Goal: Task Accomplishment & Management: Complete application form

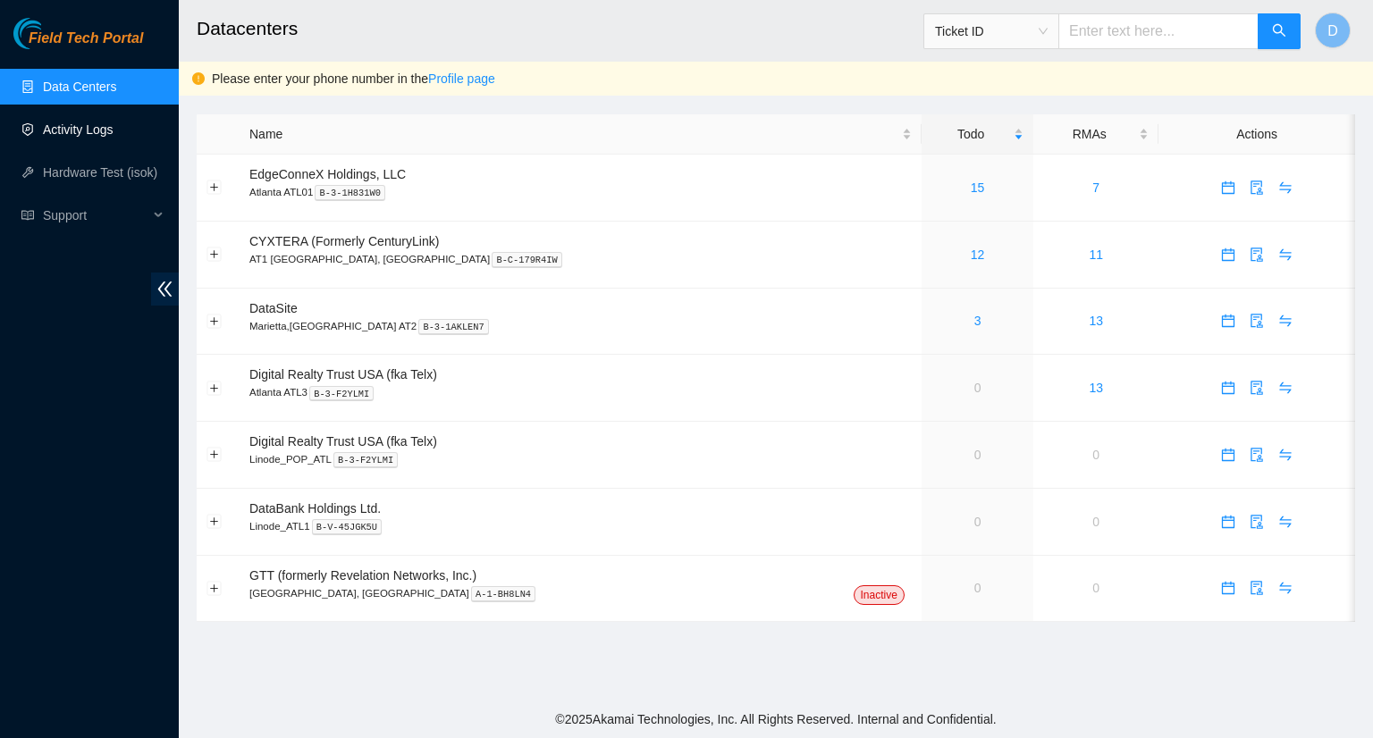
click at [80, 134] on link "Activity Logs" at bounding box center [78, 129] width 71 height 14
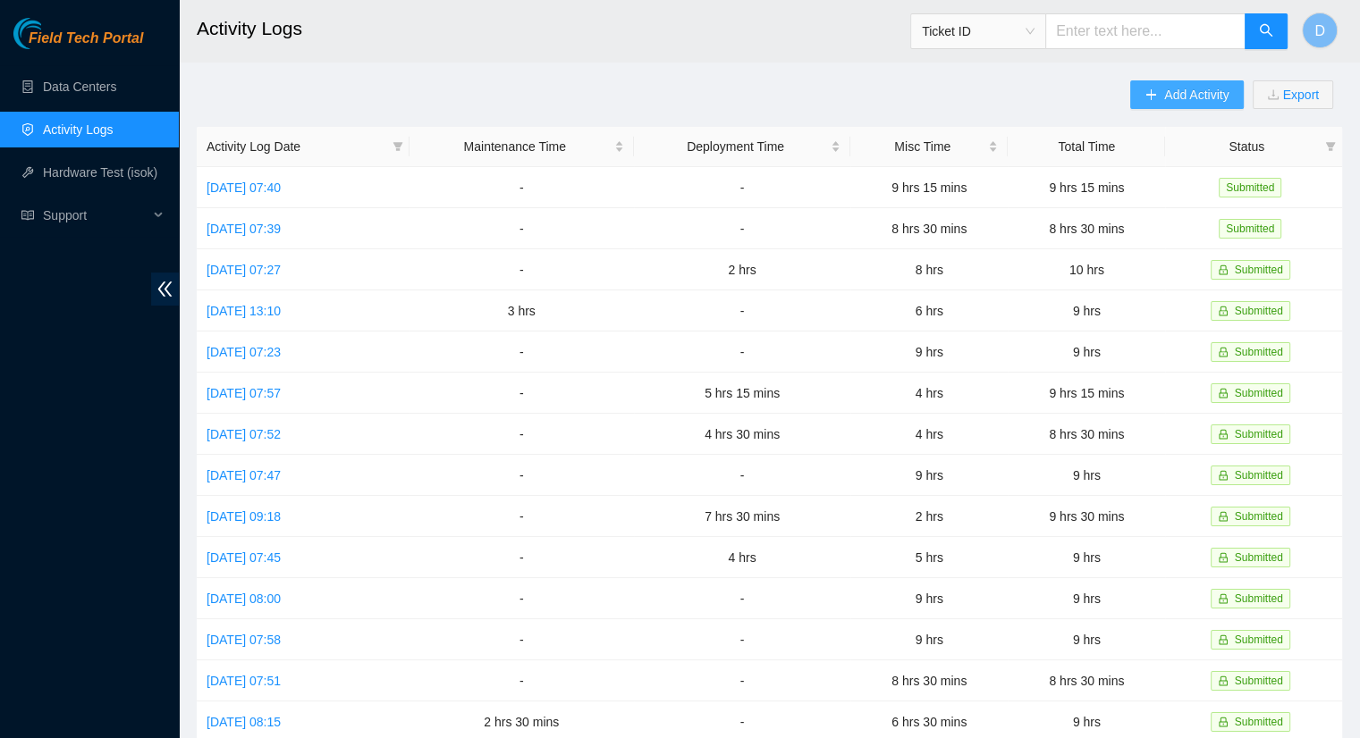
click at [1203, 96] on span "Add Activity" at bounding box center [1196, 95] width 64 height 20
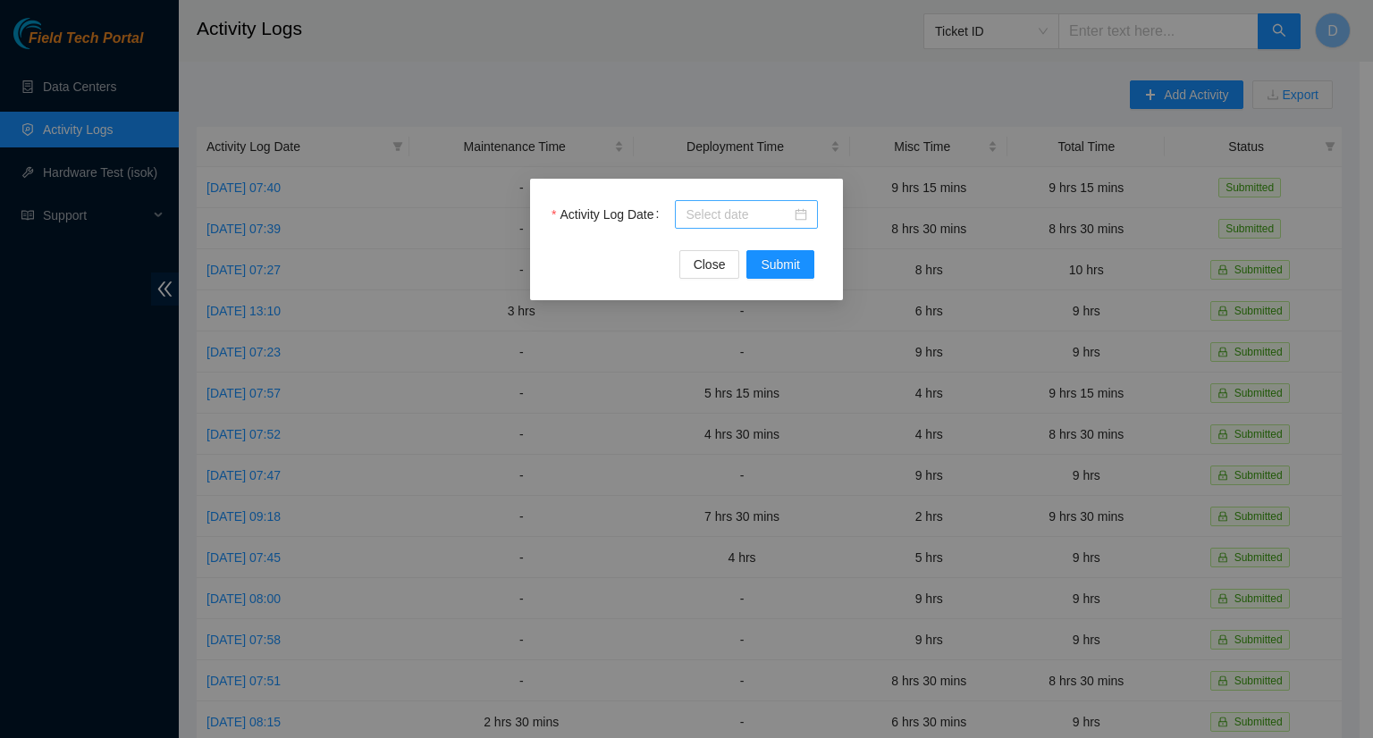
click at [744, 213] on input "Activity Log Date" at bounding box center [738, 215] width 105 height 20
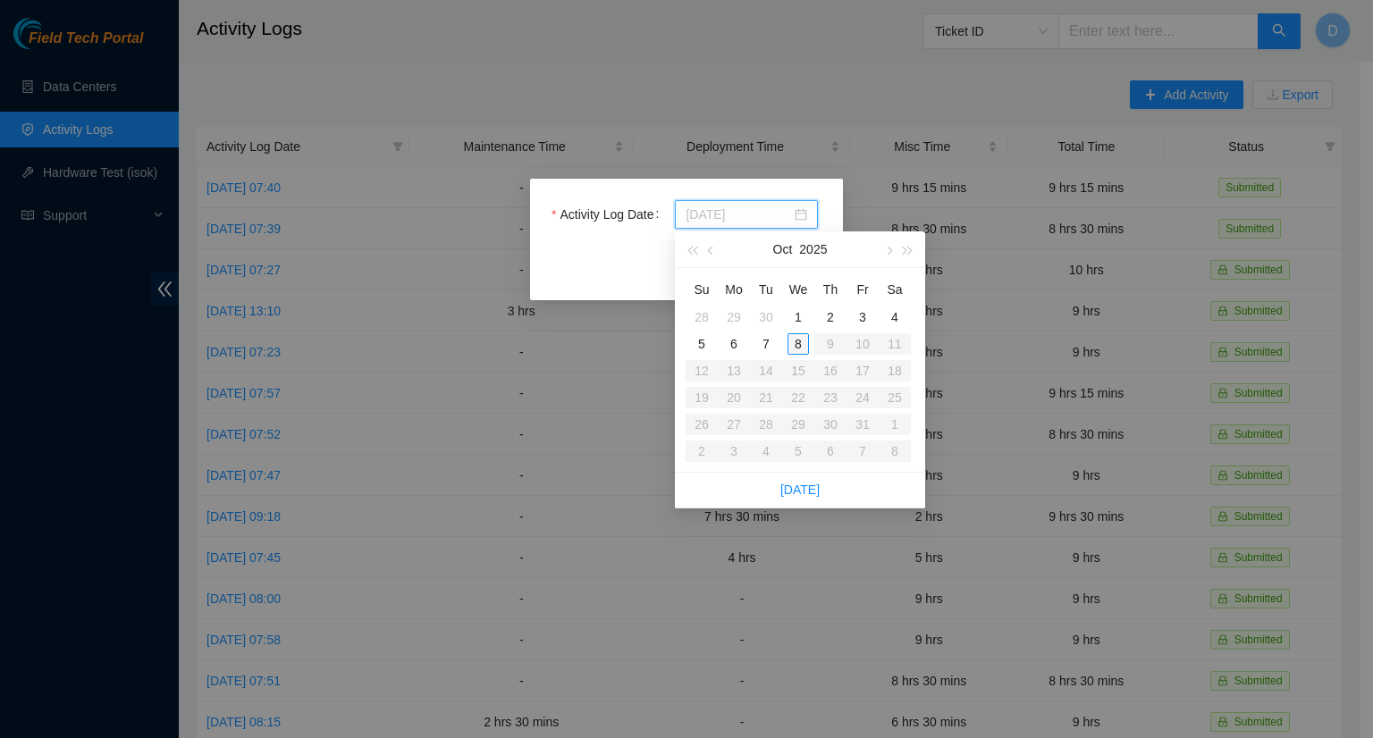
type input "[DATE]"
click at [744, 345] on div "6" at bounding box center [733, 343] width 21 height 21
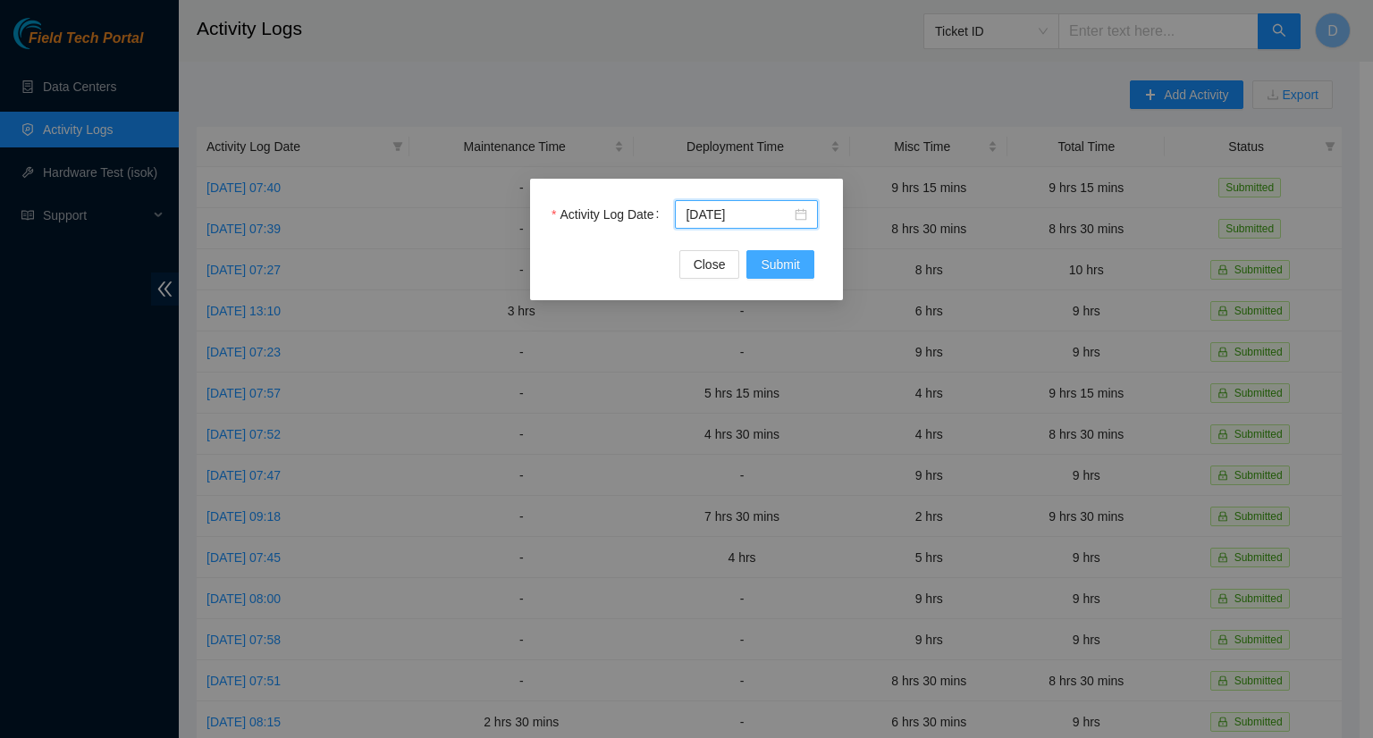
click at [814, 273] on button "Submit" at bounding box center [780, 264] width 68 height 29
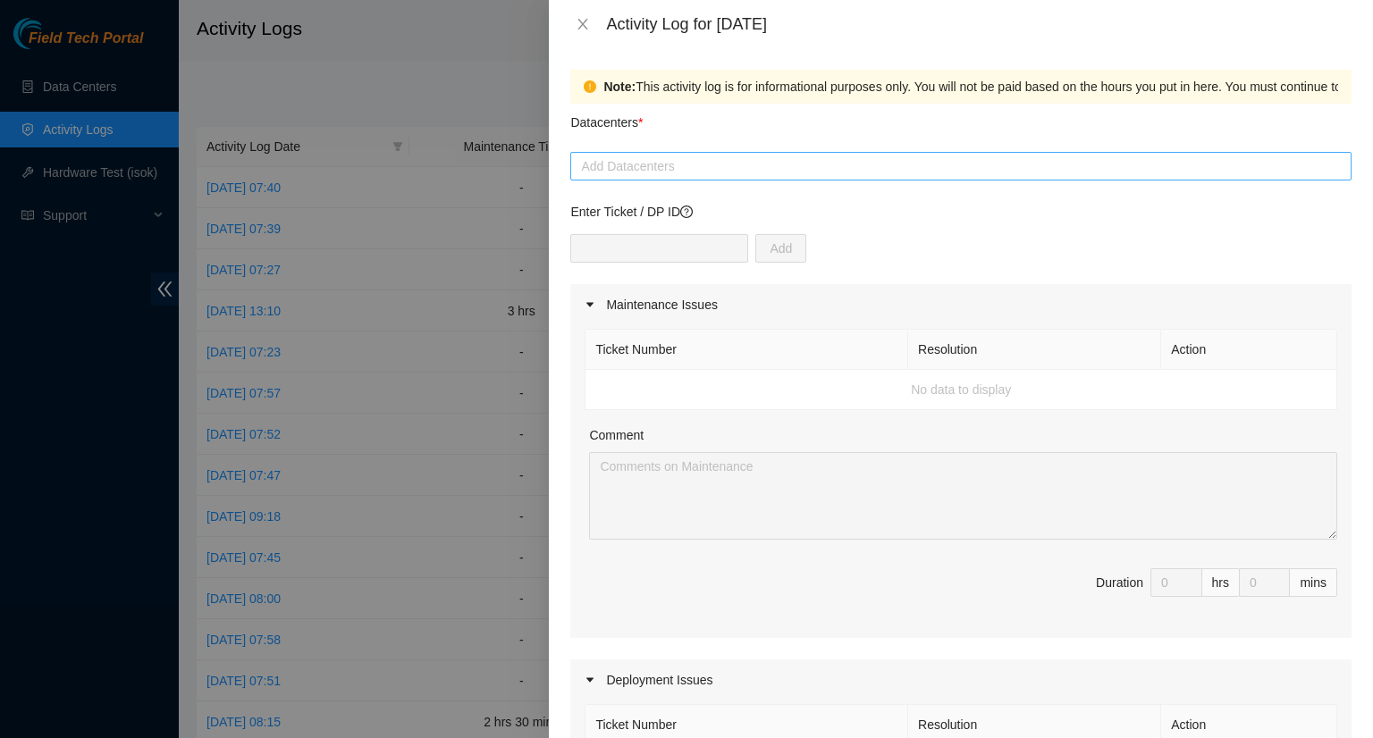
click at [695, 167] on div at bounding box center [961, 166] width 772 height 21
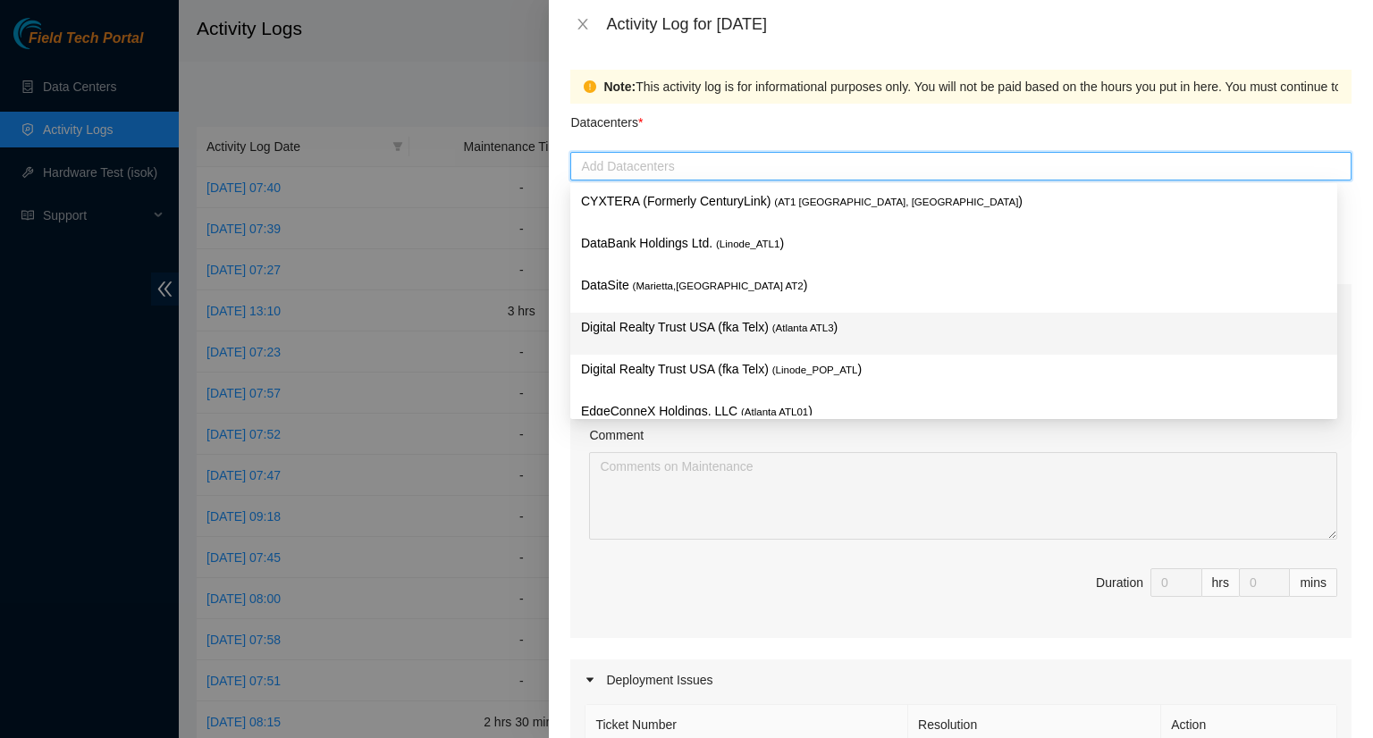
click at [741, 323] on p "Digital Realty Trust USA (fka Telx) ( [GEOGRAPHIC_DATA] ATL3 )" at bounding box center [954, 327] width 746 height 21
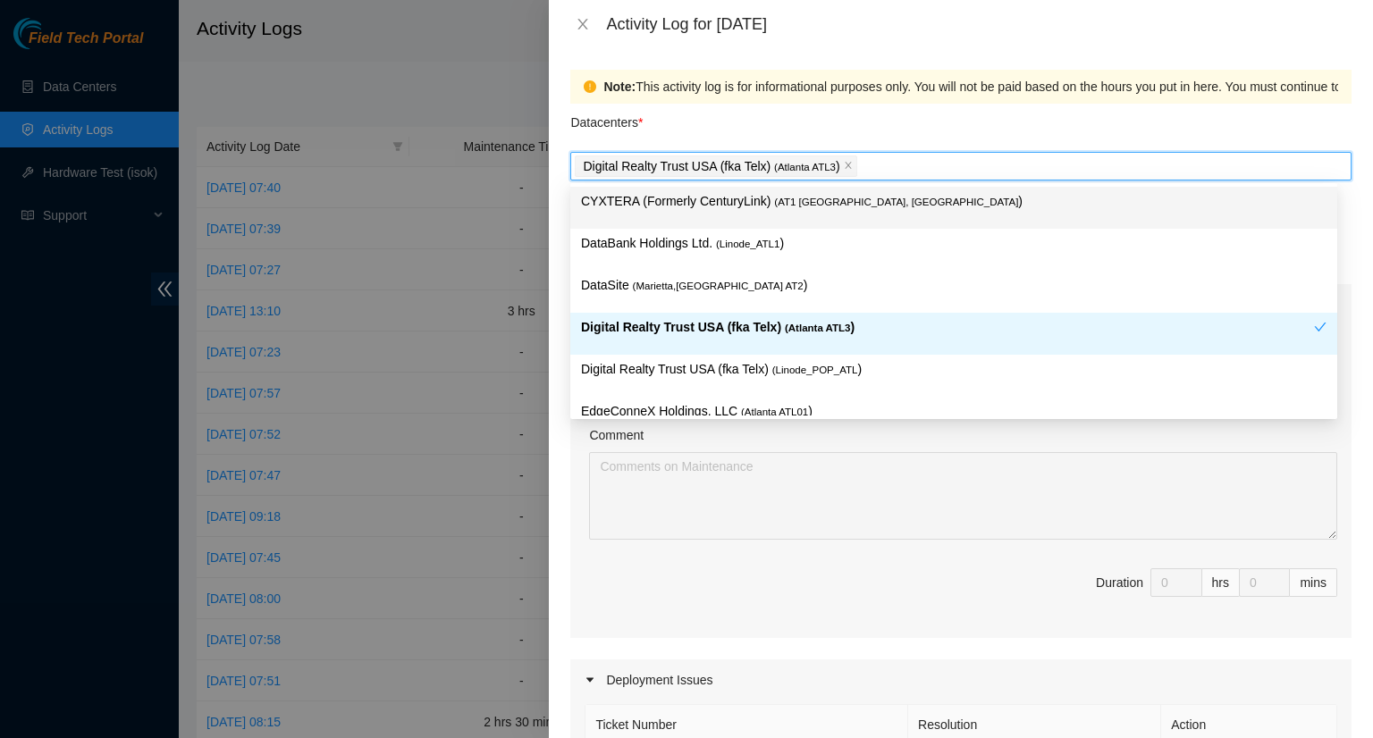
click at [923, 132] on div "Datacenters *" at bounding box center [960, 128] width 781 height 48
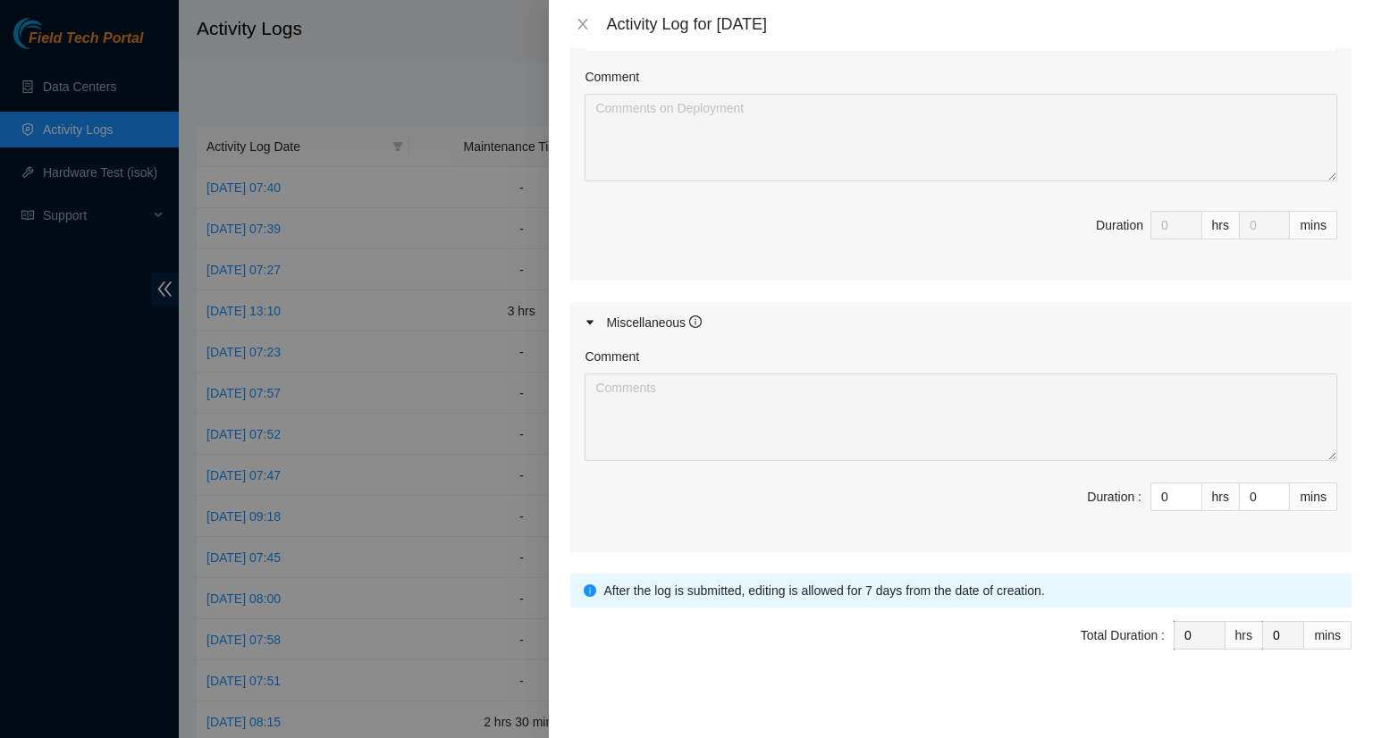
scroll to position [737, 0]
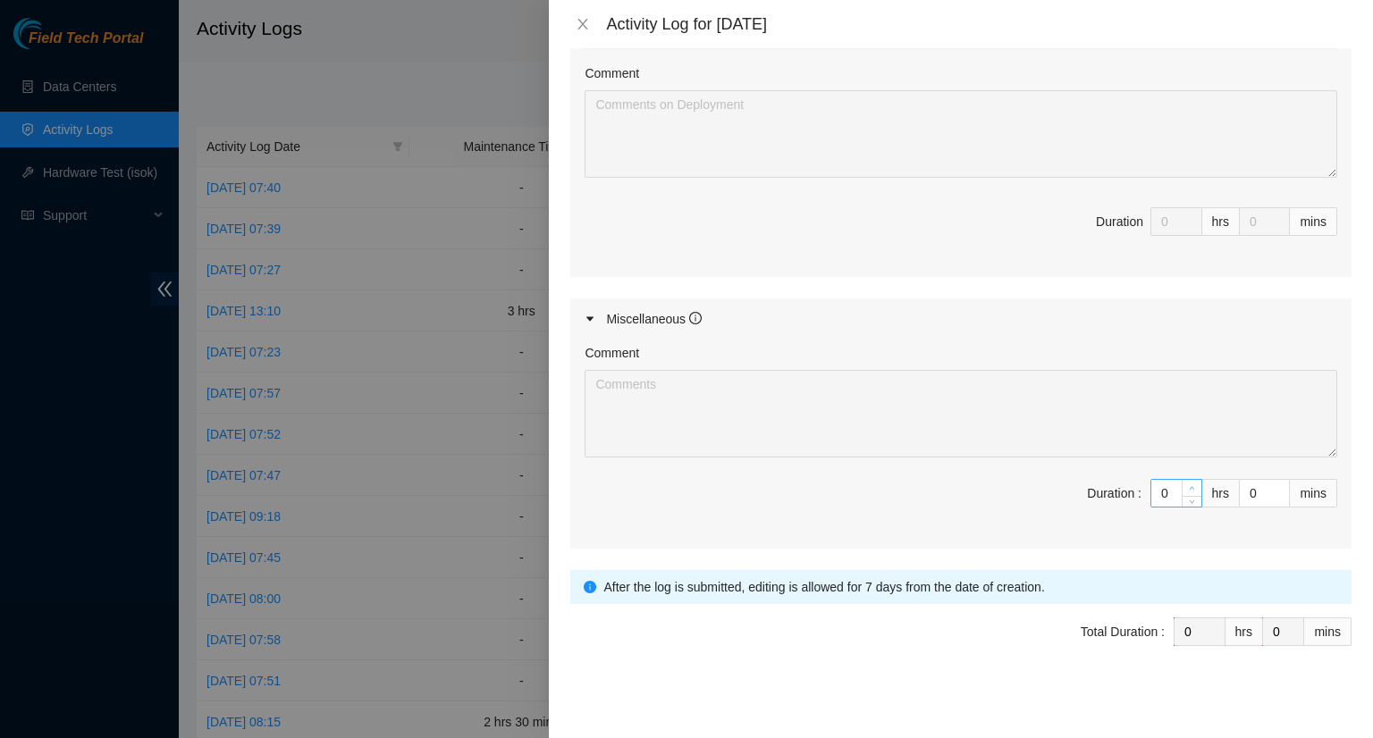
type input "1"
click at [1182, 485] on span "Increase Value" at bounding box center [1192, 488] width 20 height 16
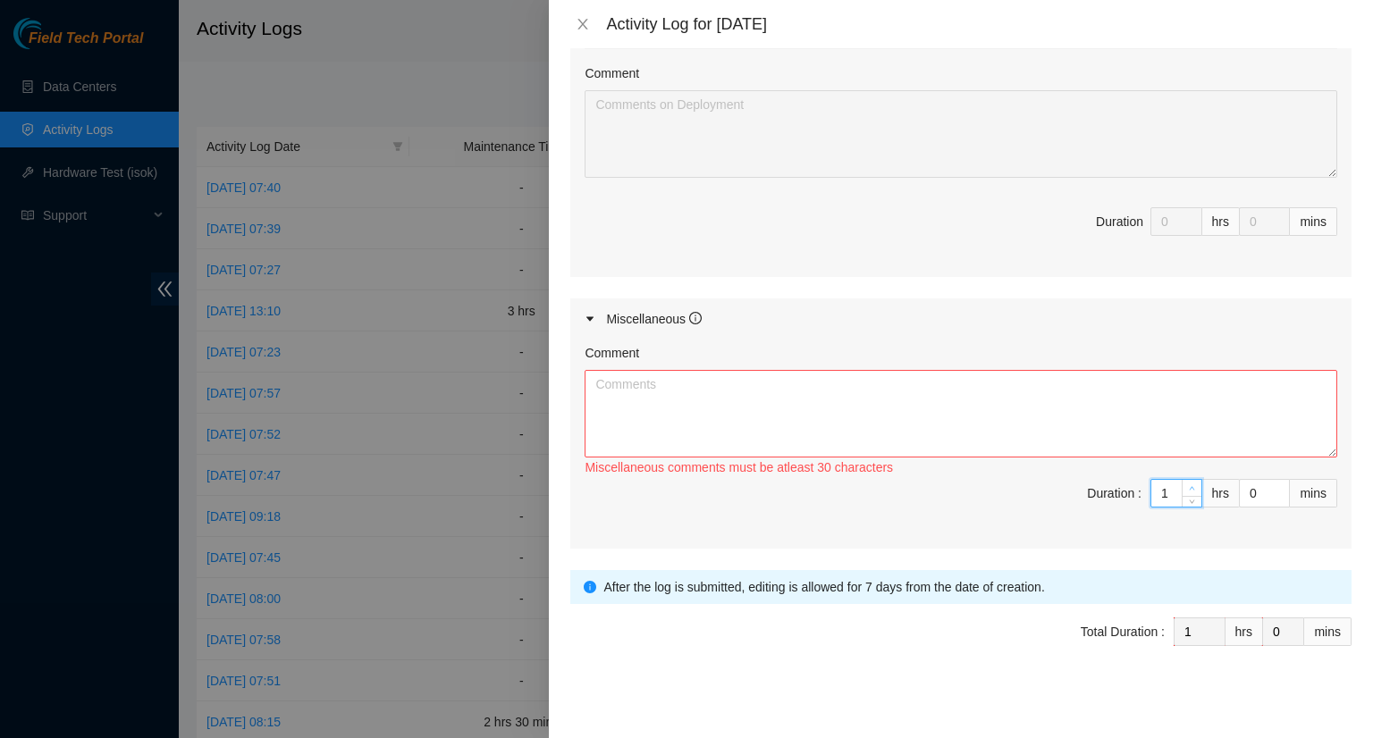
type input "2"
click at [1182, 485] on span "Increase Value" at bounding box center [1192, 488] width 20 height 16
type input "3"
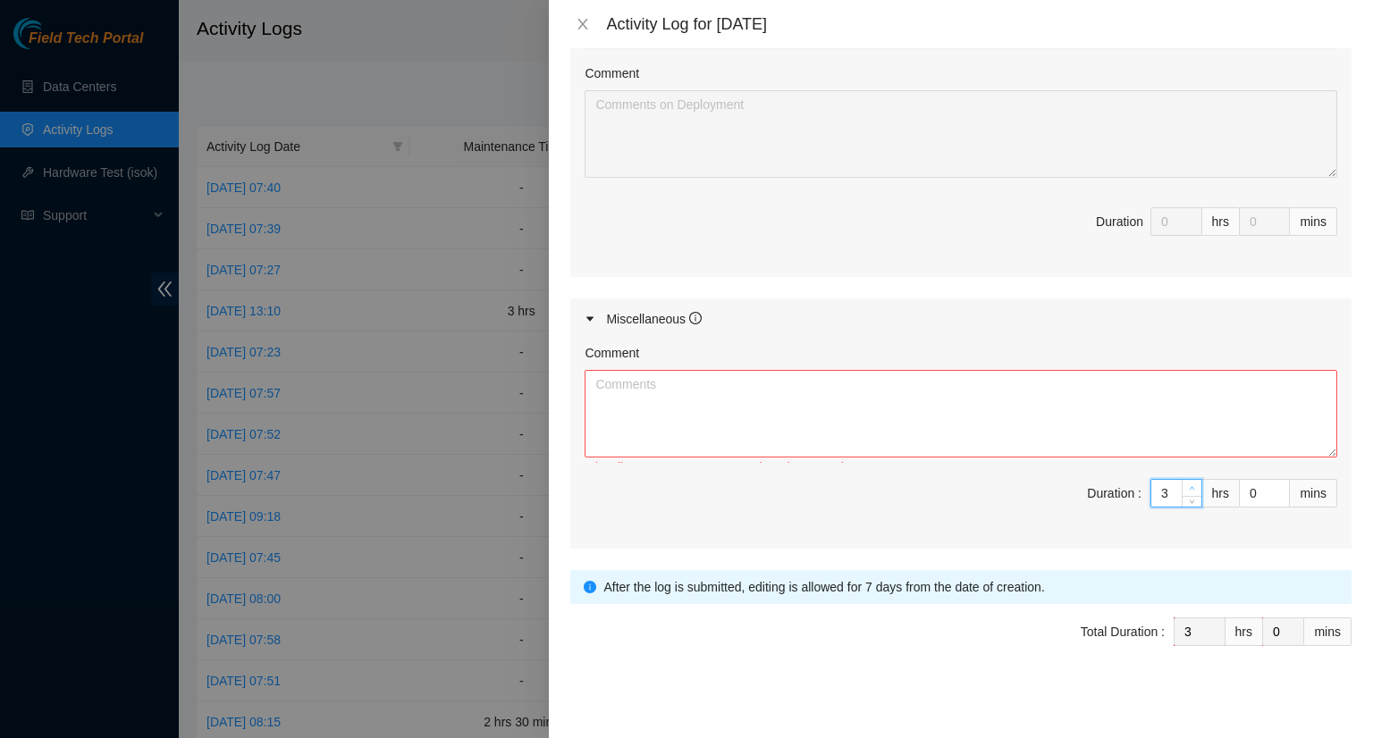
click at [1182, 485] on span "Increase Value" at bounding box center [1192, 488] width 20 height 16
type input "4"
click at [1182, 485] on span "Increase Value" at bounding box center [1192, 488] width 20 height 16
type input "5"
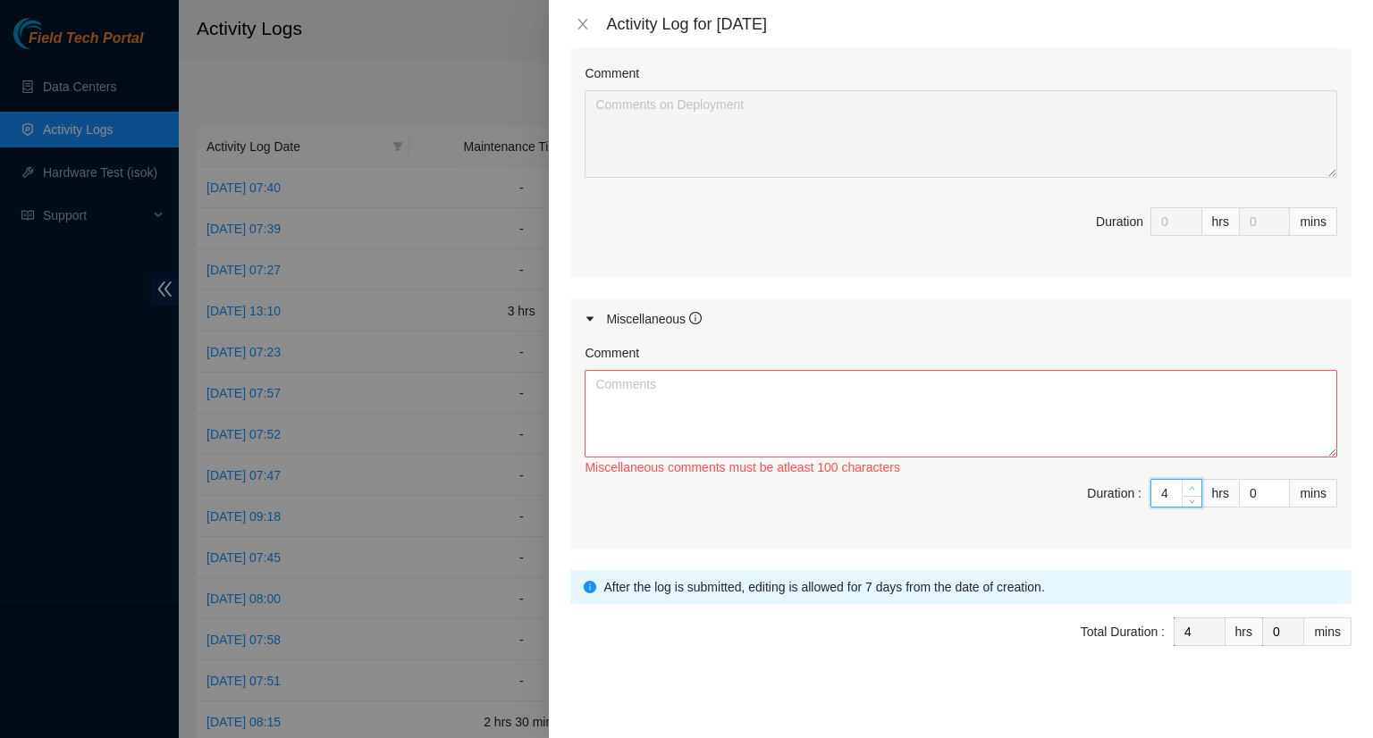
type input "5"
click at [1182, 485] on span "Increase Value" at bounding box center [1192, 488] width 20 height 16
type input "6"
click at [1182, 485] on span "Increase Value" at bounding box center [1192, 488] width 20 height 16
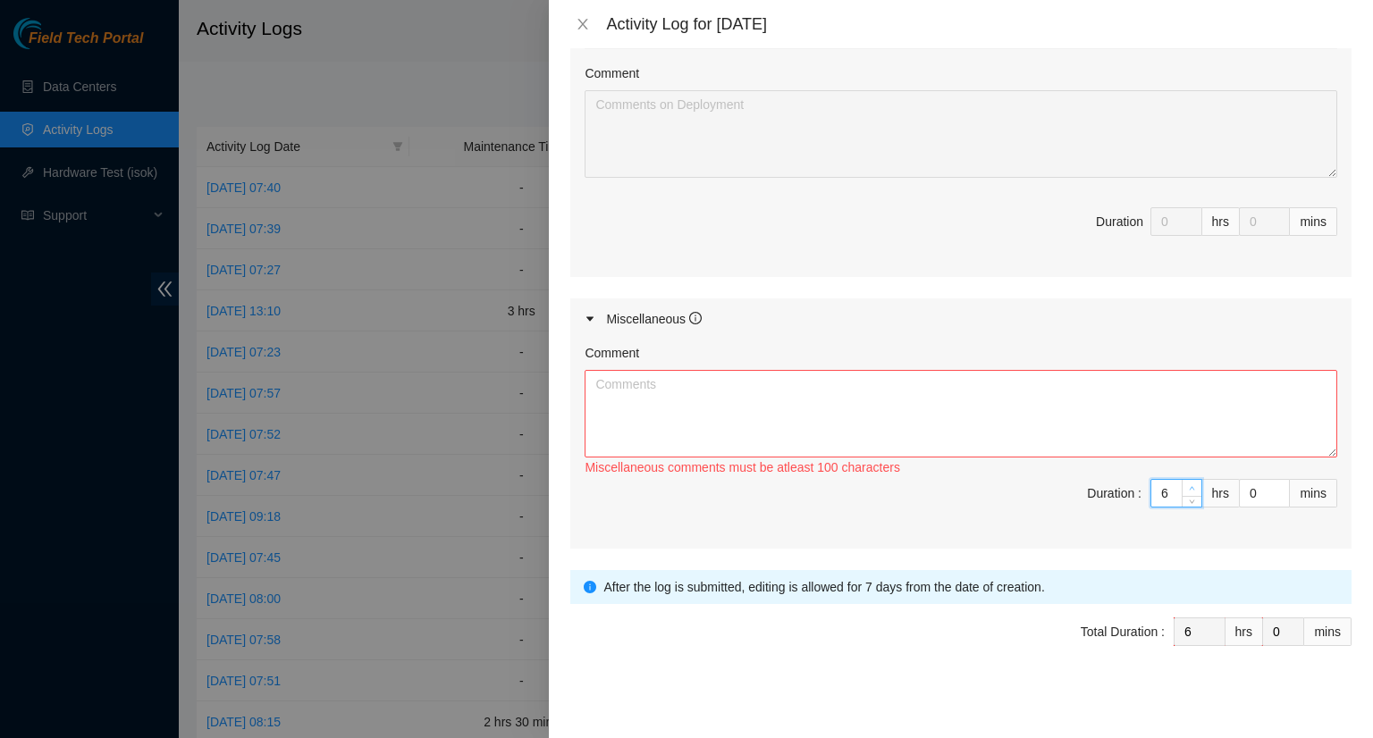
type input "7"
click at [1182, 485] on span "Increase Value" at bounding box center [1192, 488] width 20 height 16
type input "8"
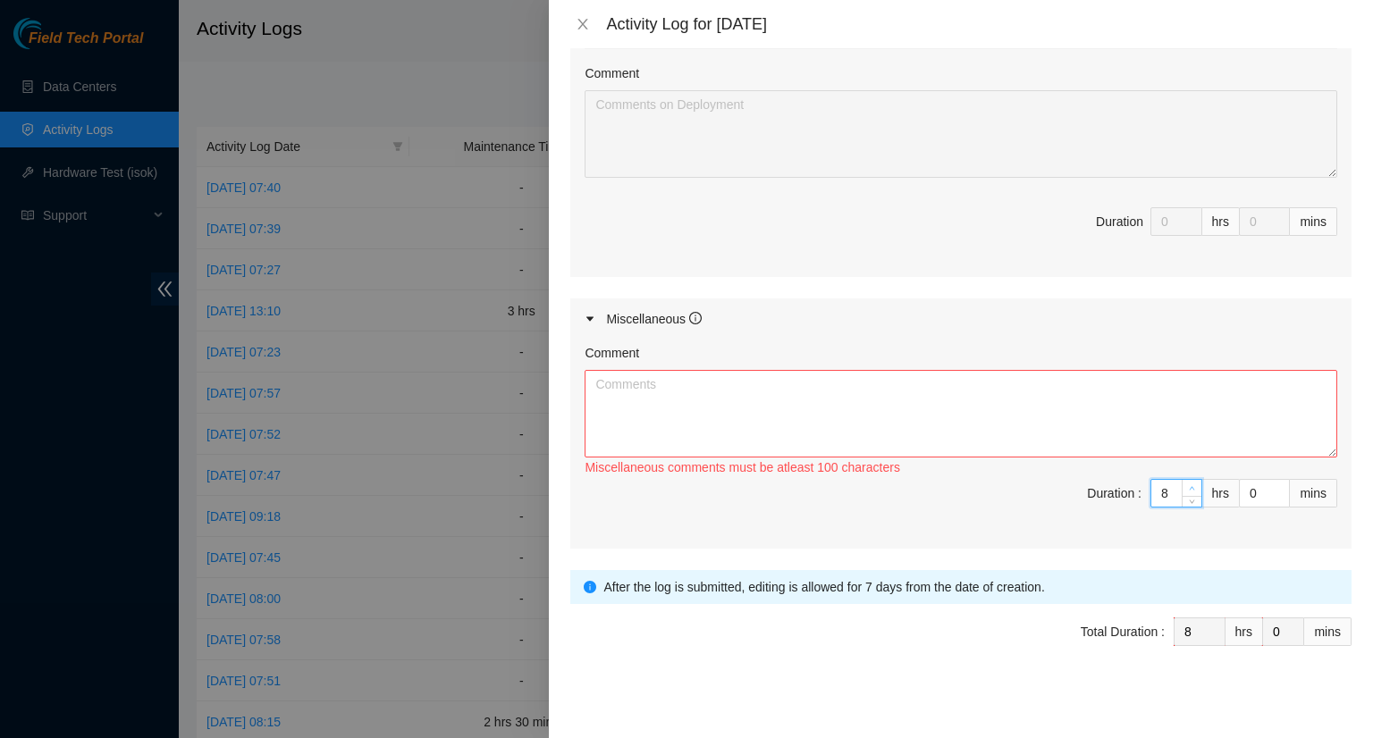
click at [1182, 484] on span "Increase Value" at bounding box center [1192, 488] width 20 height 16
type input "9"
click at [778, 383] on textarea "Comment" at bounding box center [961, 414] width 753 height 88
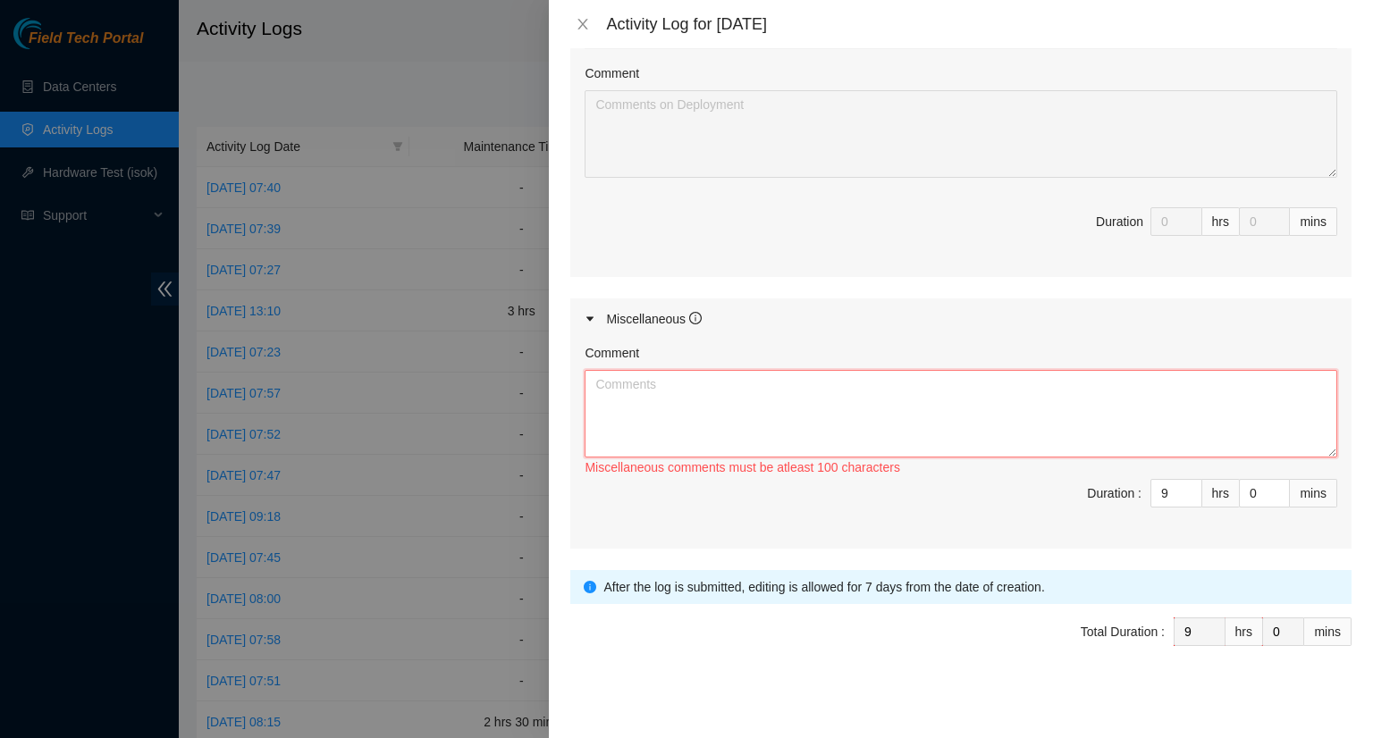
paste textarea "- Worked on updating the DP tracker. - Worked on updating the maintenance ticke…"
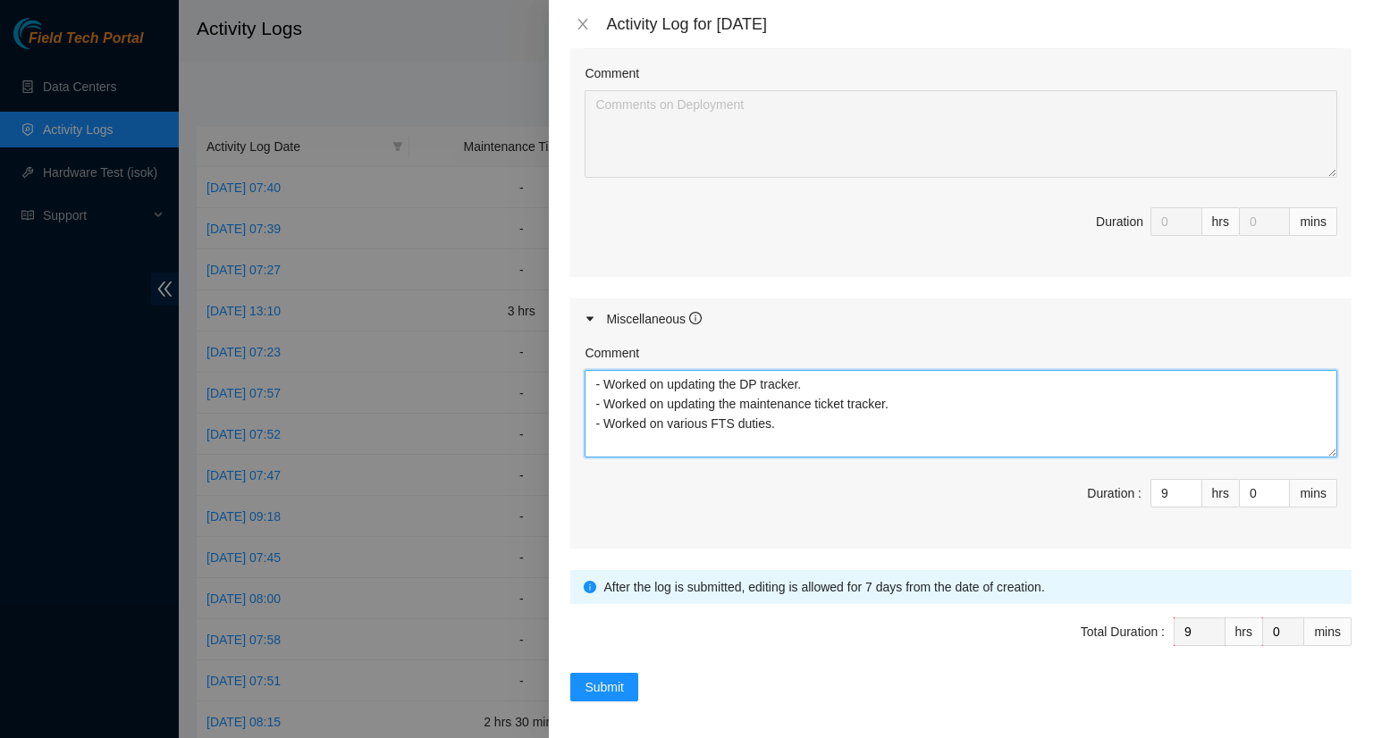
click at [602, 417] on textarea "- Worked on updating the DP tracker. - Worked on updating the maintenance ticke…" at bounding box center [961, 414] width 753 height 88
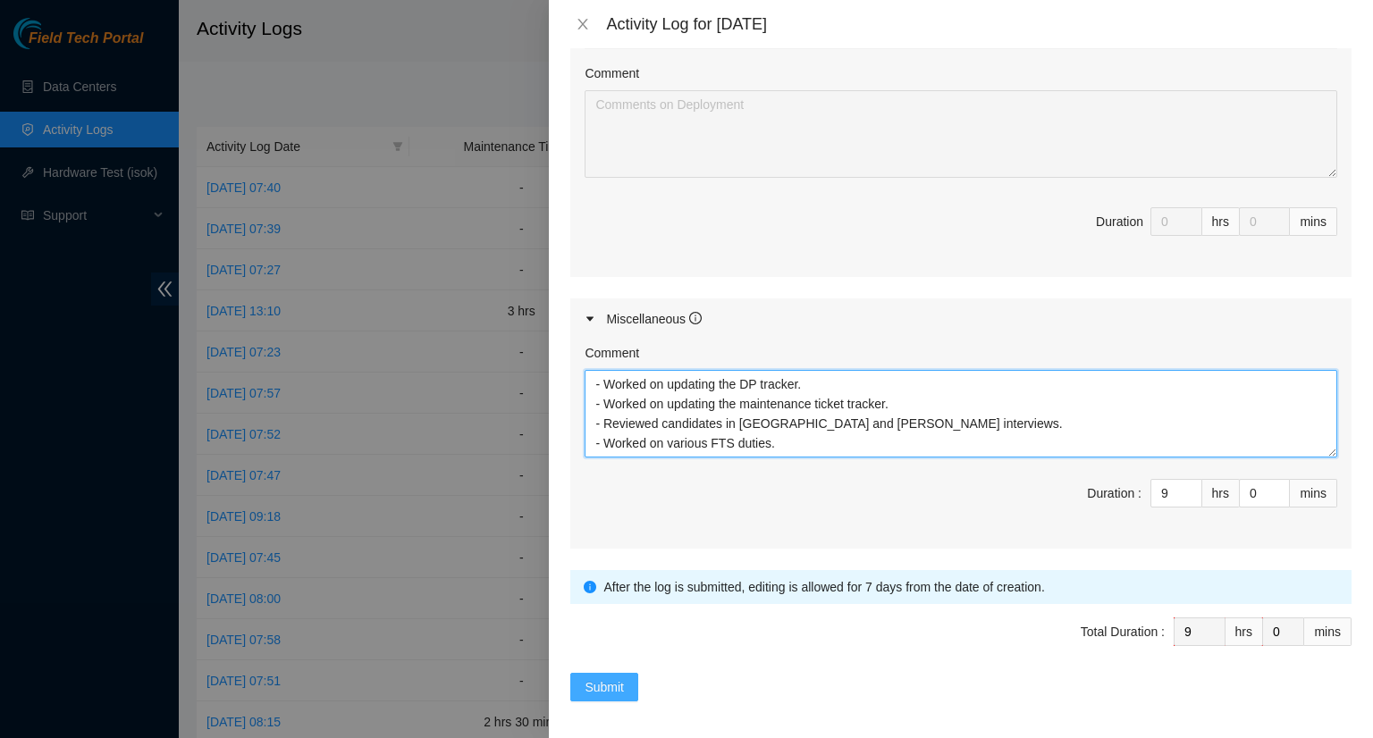
type textarea "- Worked on updating the DP tracker. - Worked on updating the maintenance ticke…"
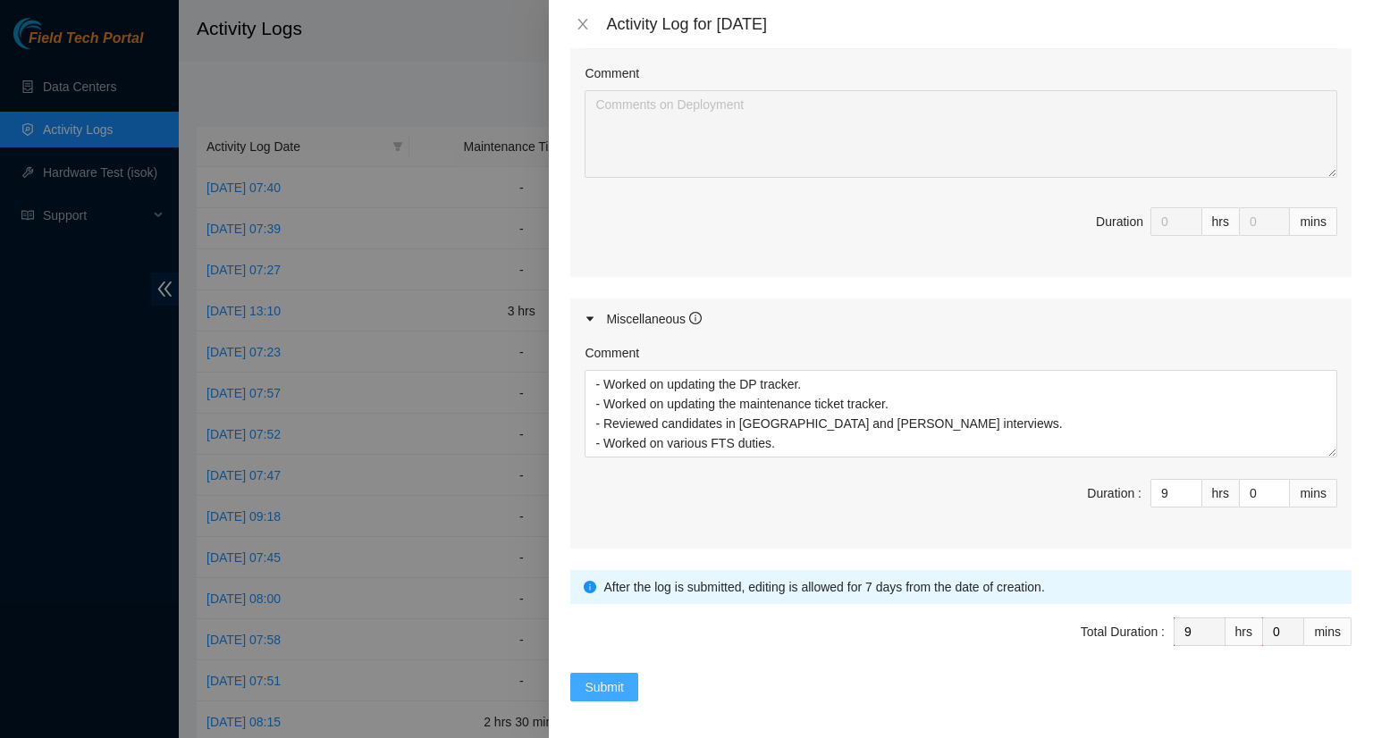
drag, startPoint x: 601, startPoint y: 679, endPoint x: 604, endPoint y: 670, distance: 9.6
click at [601, 678] on span "Submit" at bounding box center [604, 688] width 39 height 20
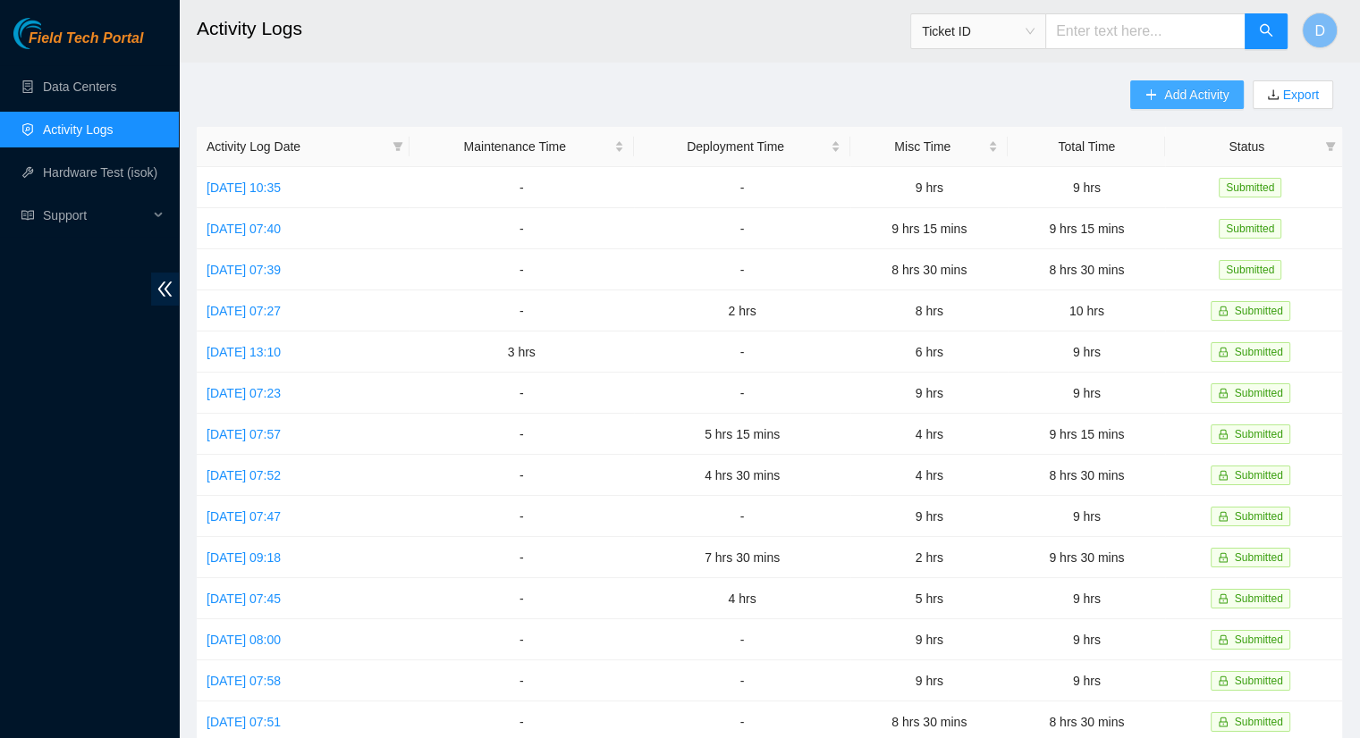
click at [1144, 99] on icon "plus" at bounding box center [1150, 95] width 13 height 13
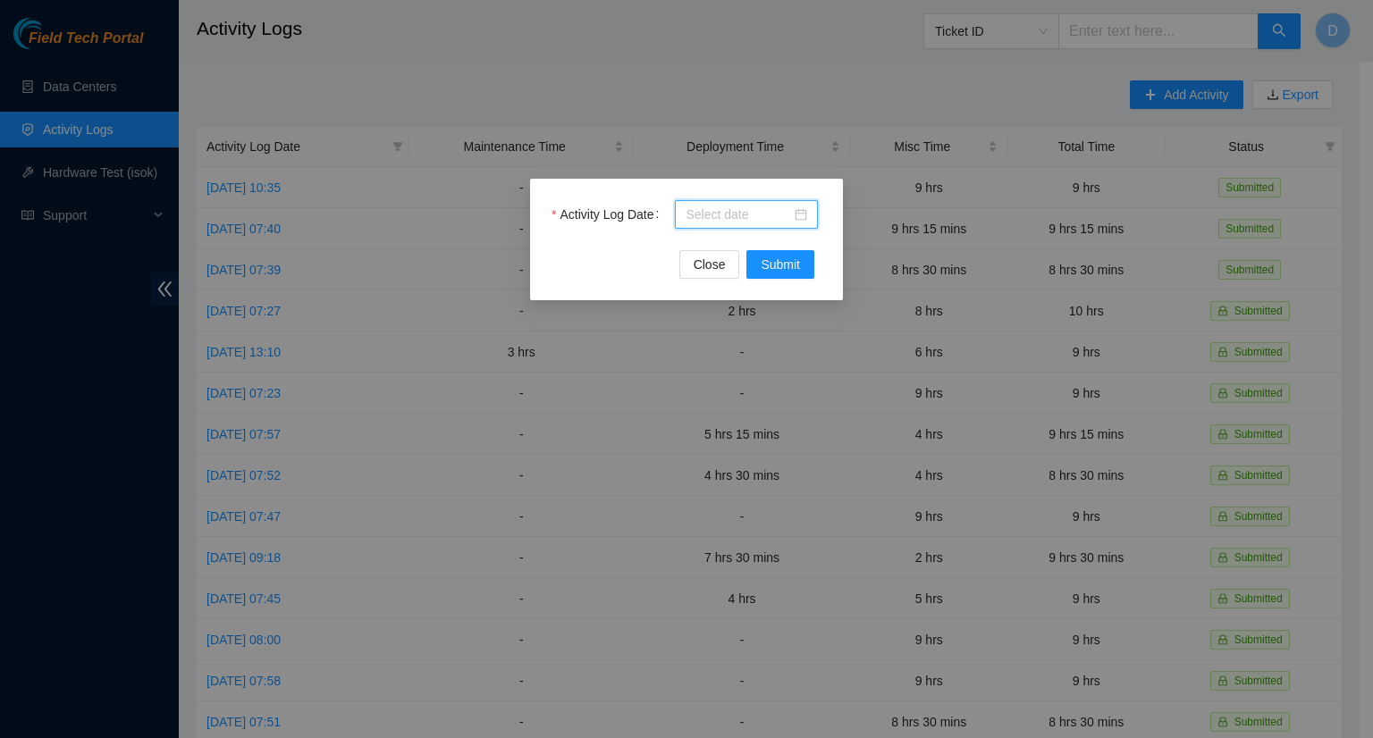
click at [742, 213] on input "Activity Log Date" at bounding box center [738, 215] width 105 height 20
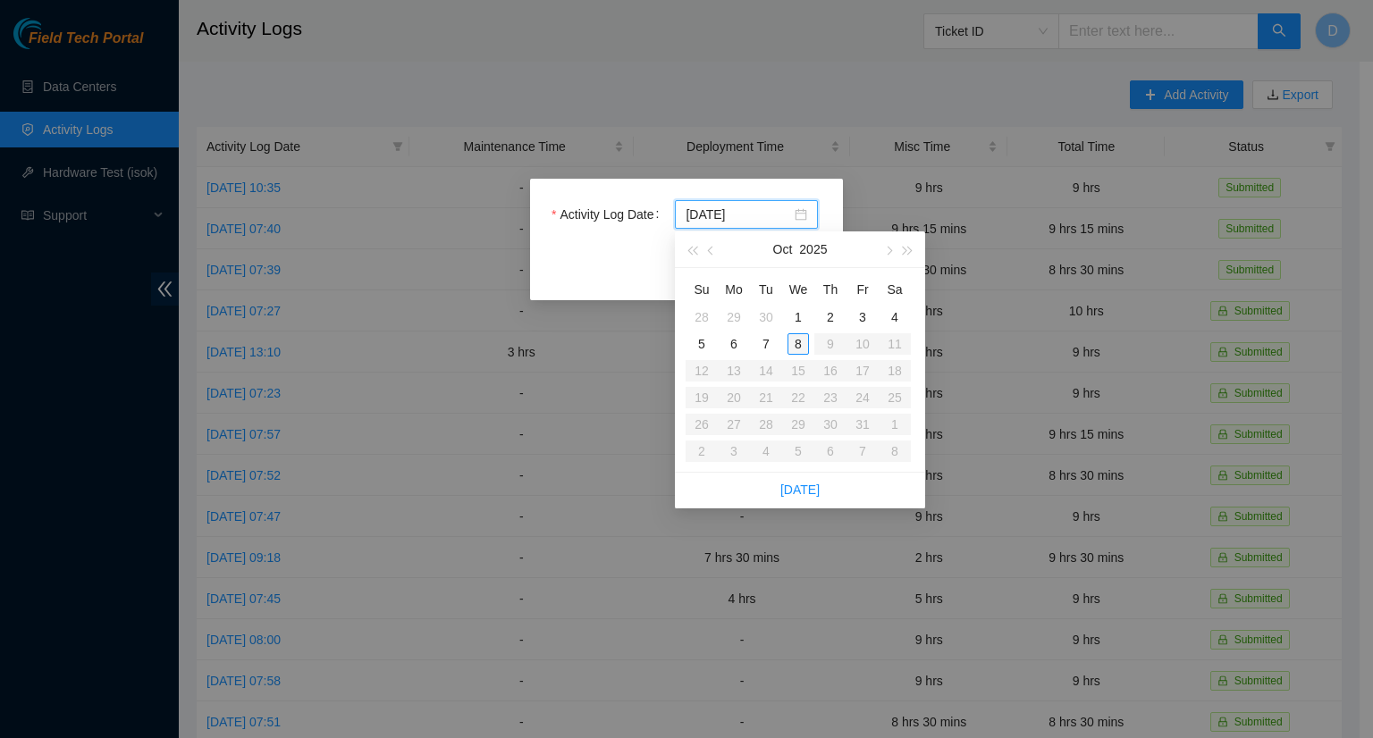
type input "[DATE]"
click at [767, 350] on div "7" at bounding box center [765, 343] width 21 height 21
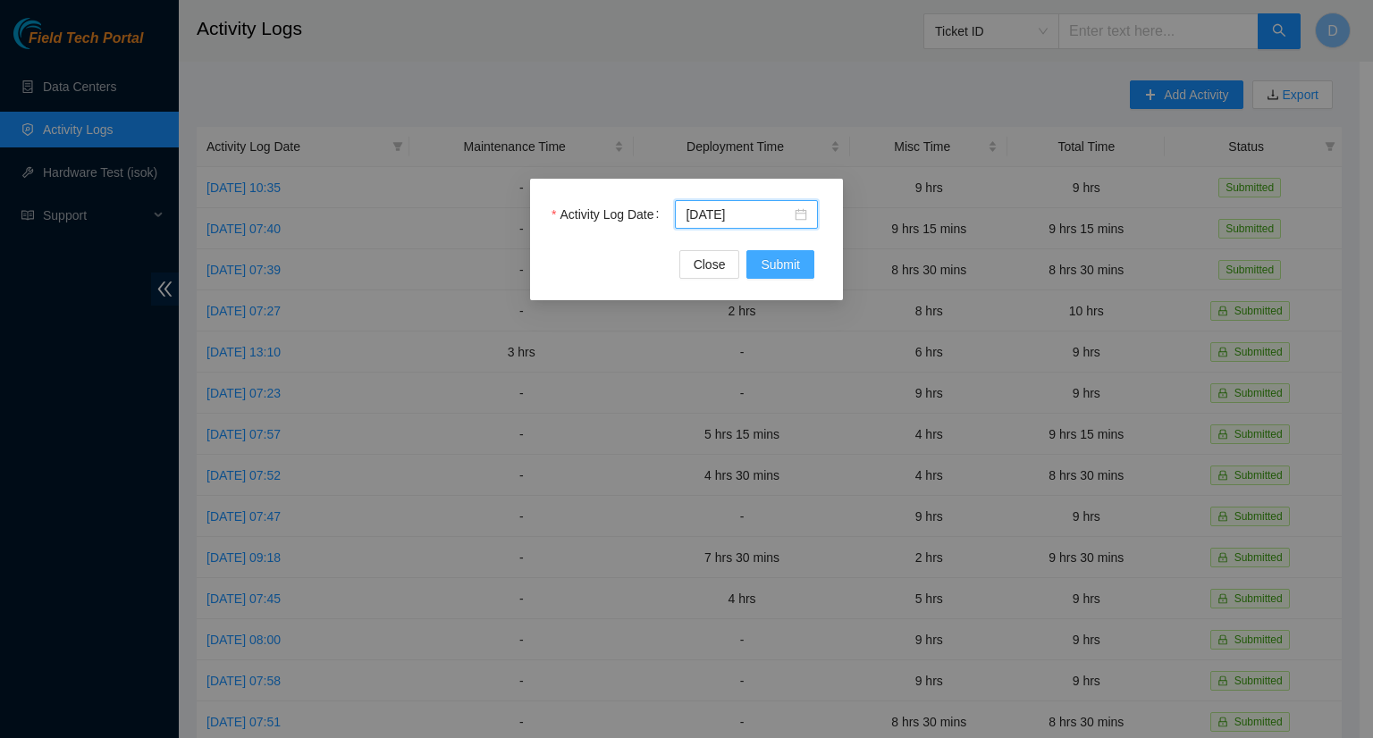
click at [769, 262] on span "Submit" at bounding box center [780, 265] width 39 height 20
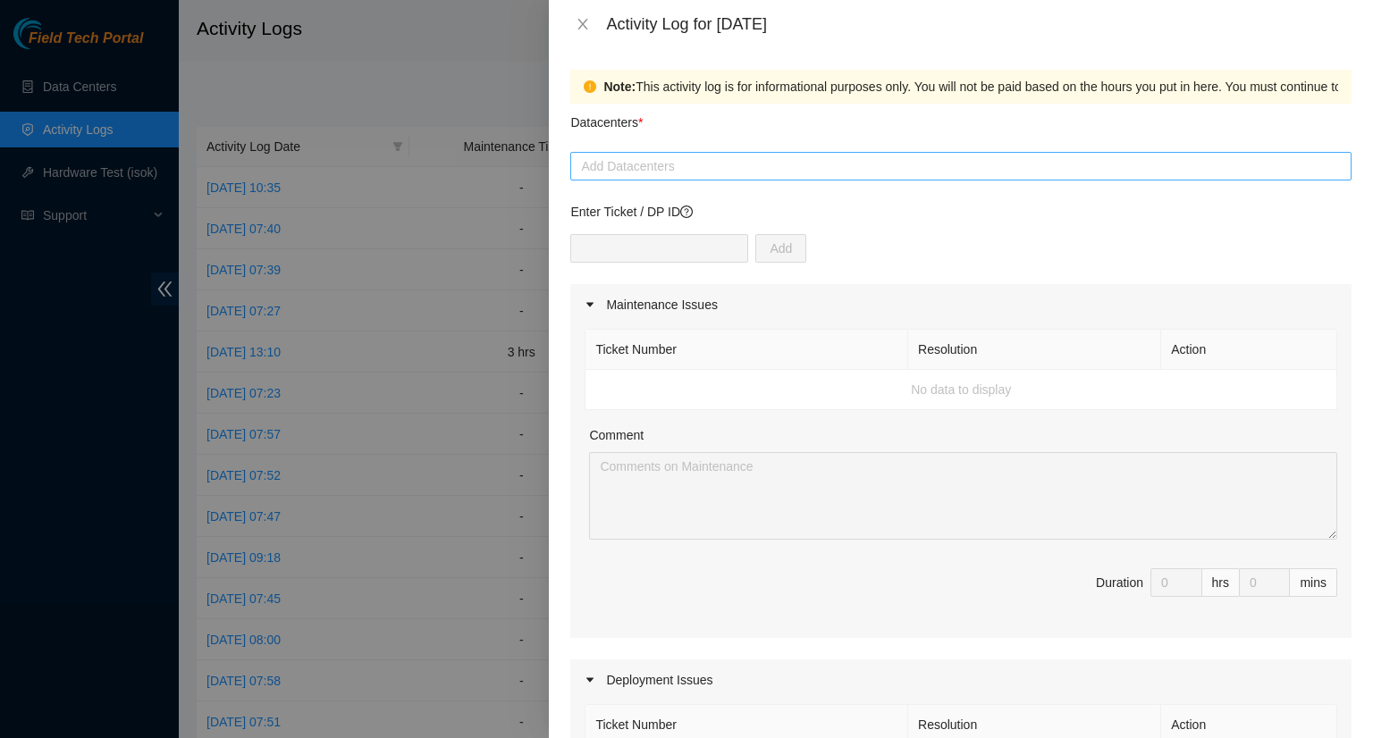
click at [682, 161] on div at bounding box center [961, 166] width 772 height 21
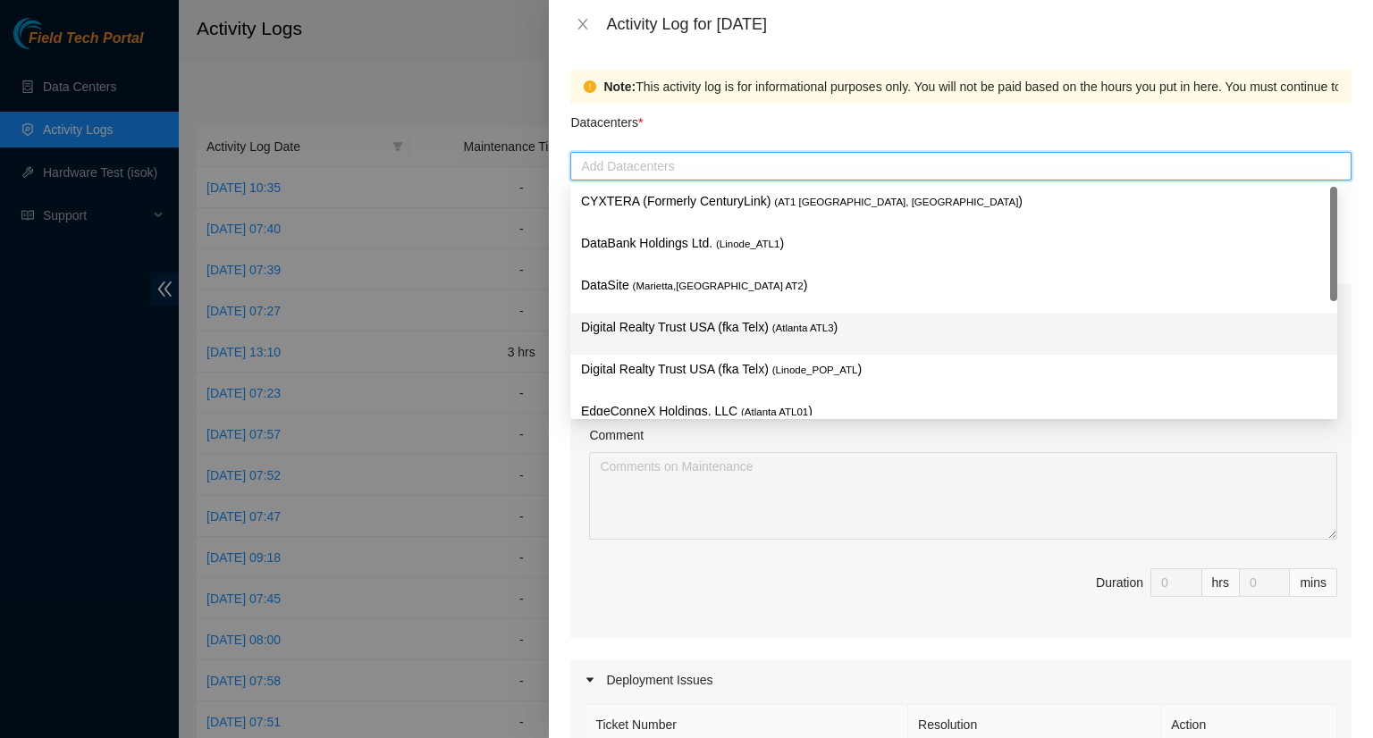
click at [697, 325] on p "Digital Realty Trust USA (fka Telx) ( [GEOGRAPHIC_DATA] ATL3 )" at bounding box center [954, 327] width 746 height 21
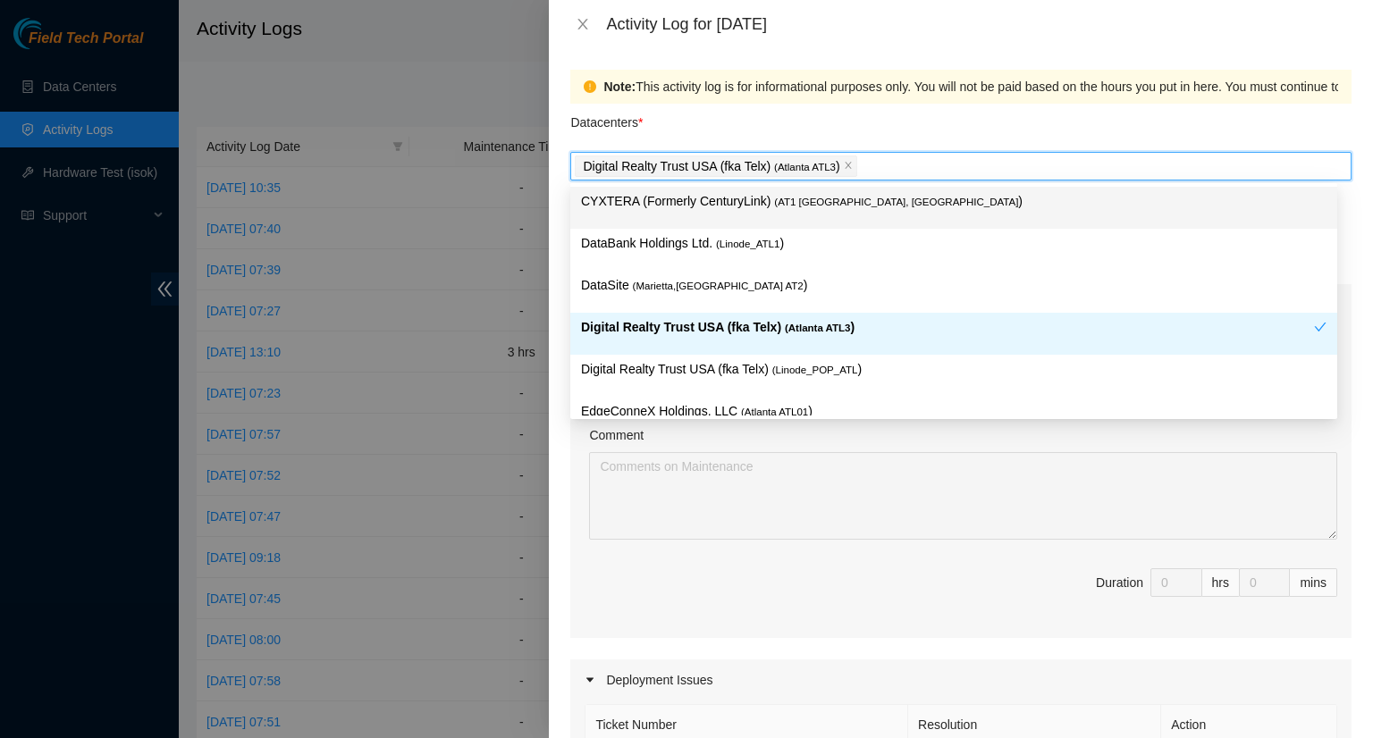
click at [874, 130] on div "Datacenters *" at bounding box center [960, 128] width 781 height 48
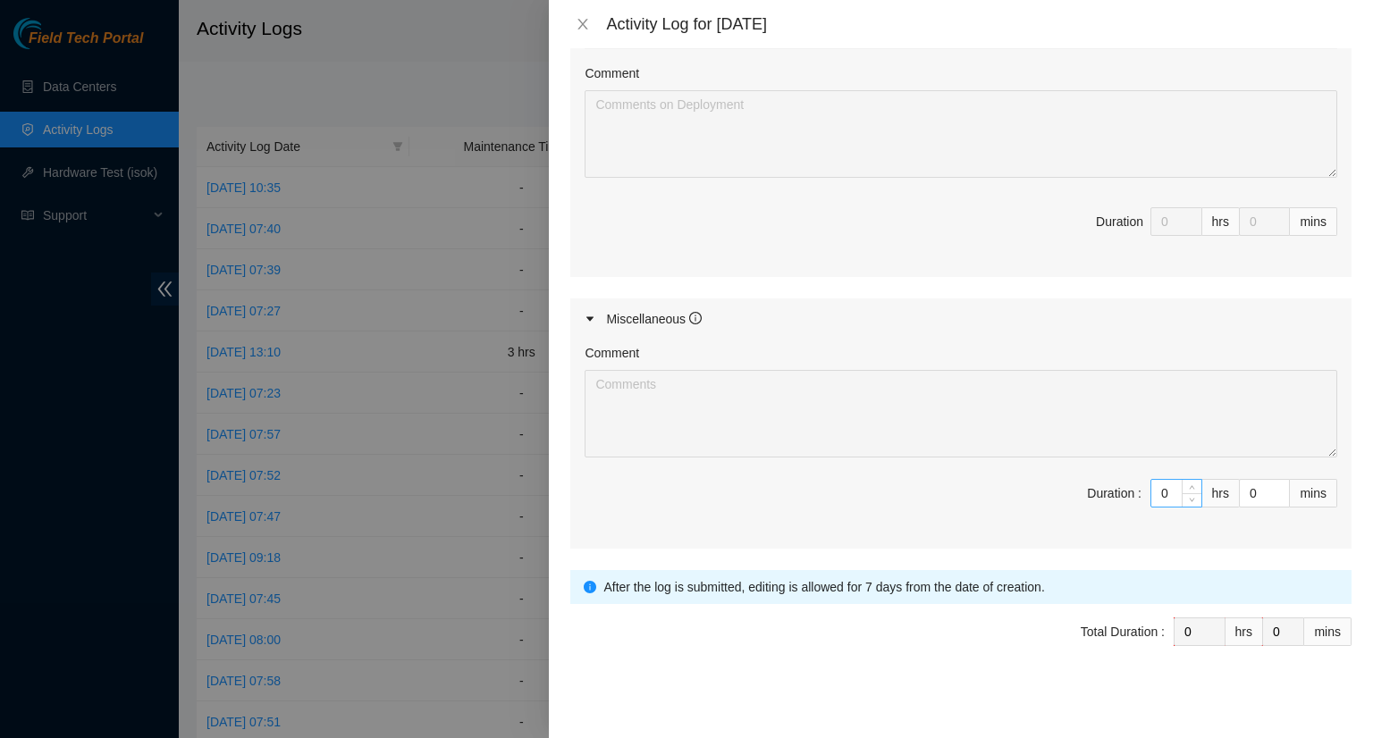
click at [1160, 489] on input "0" at bounding box center [1176, 493] width 50 height 27
type input "1"
click at [1189, 485] on icon "up" at bounding box center [1192, 488] width 6 height 6
type input "2"
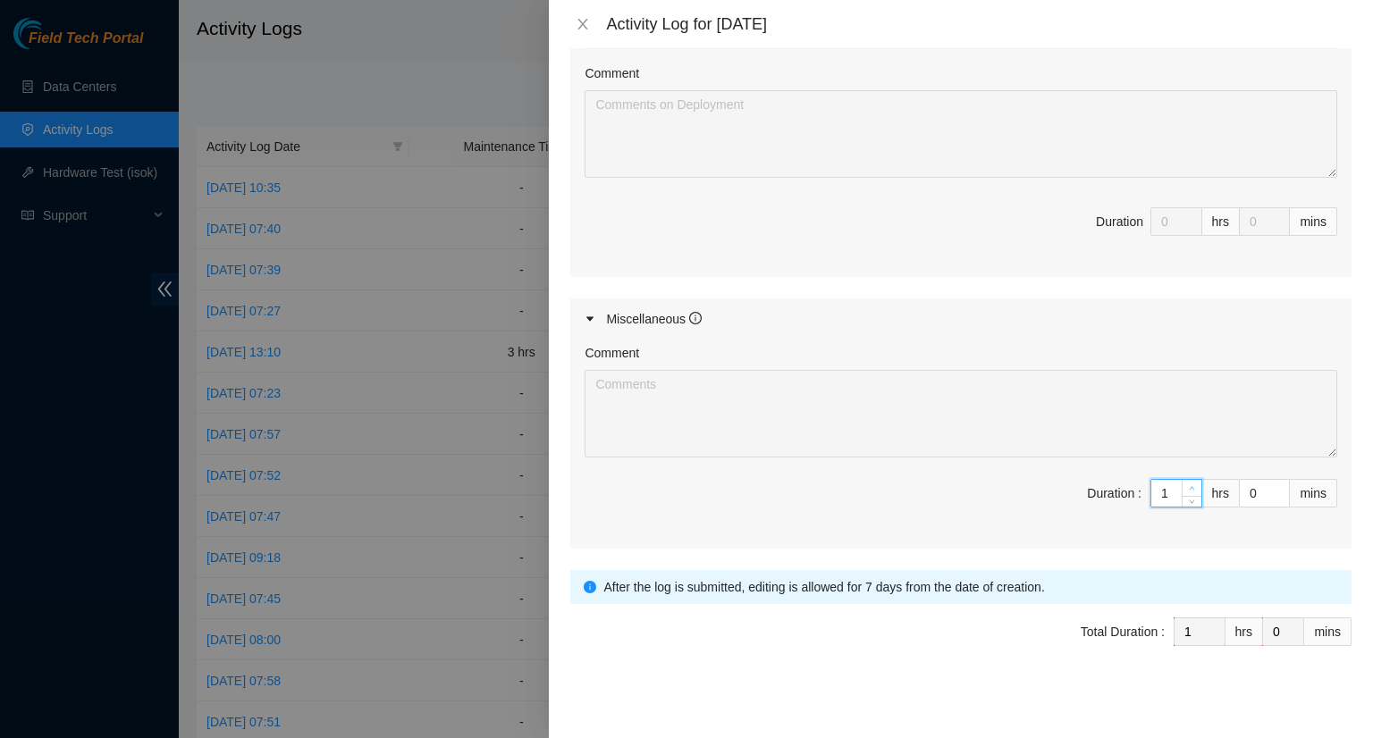
type input "2"
click at [1189, 485] on icon "up" at bounding box center [1192, 488] width 6 height 6
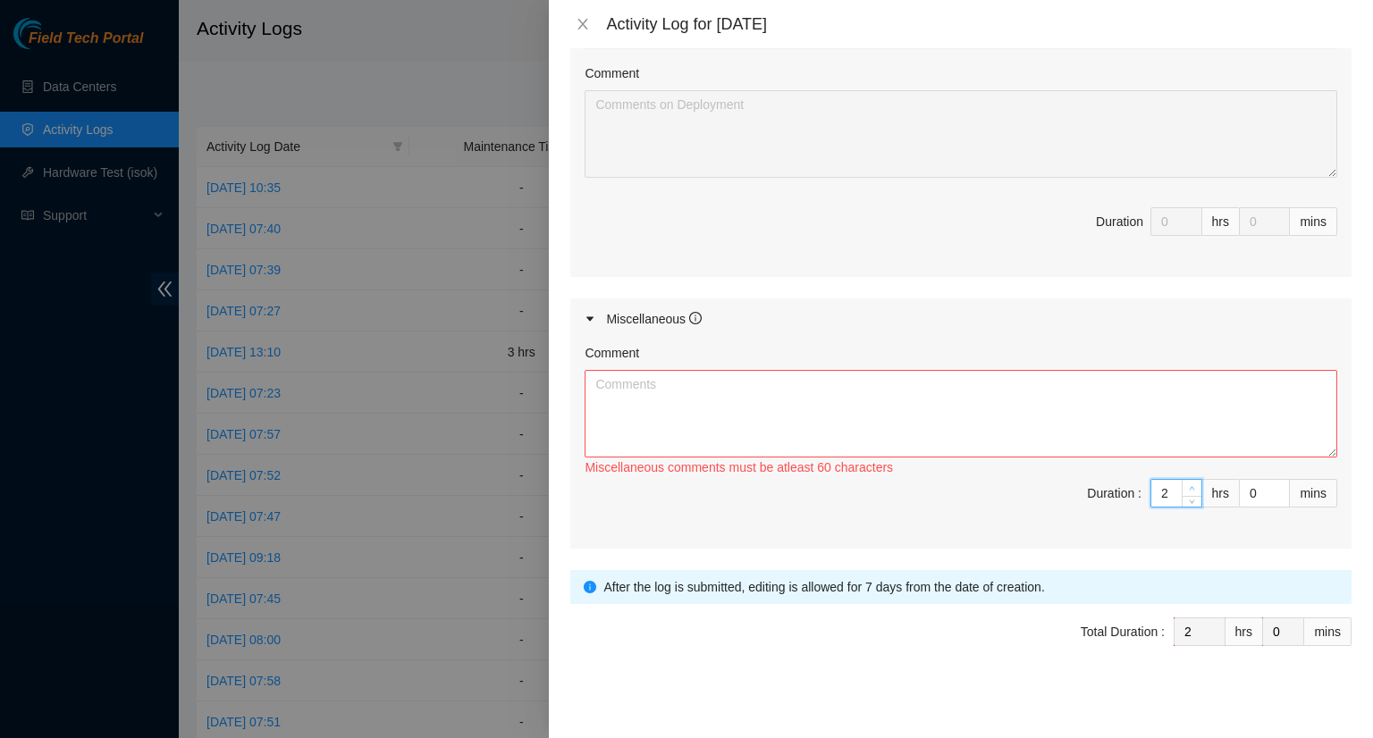
type input "3"
click at [1189, 485] on icon "up" at bounding box center [1192, 488] width 6 height 6
type input "4"
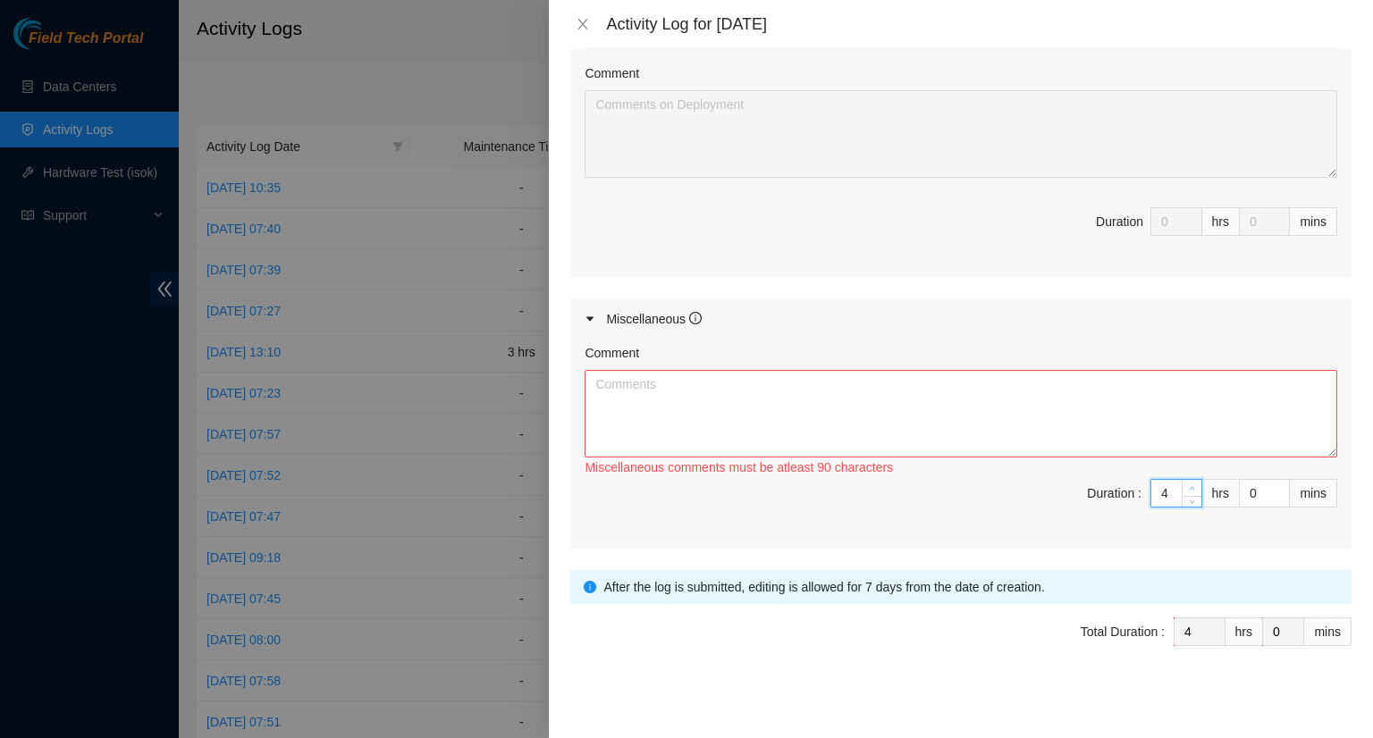
click at [1189, 485] on icon "up" at bounding box center [1192, 488] width 6 height 6
type input "5"
click at [1189, 485] on icon "up" at bounding box center [1192, 488] width 6 height 6
type input "6"
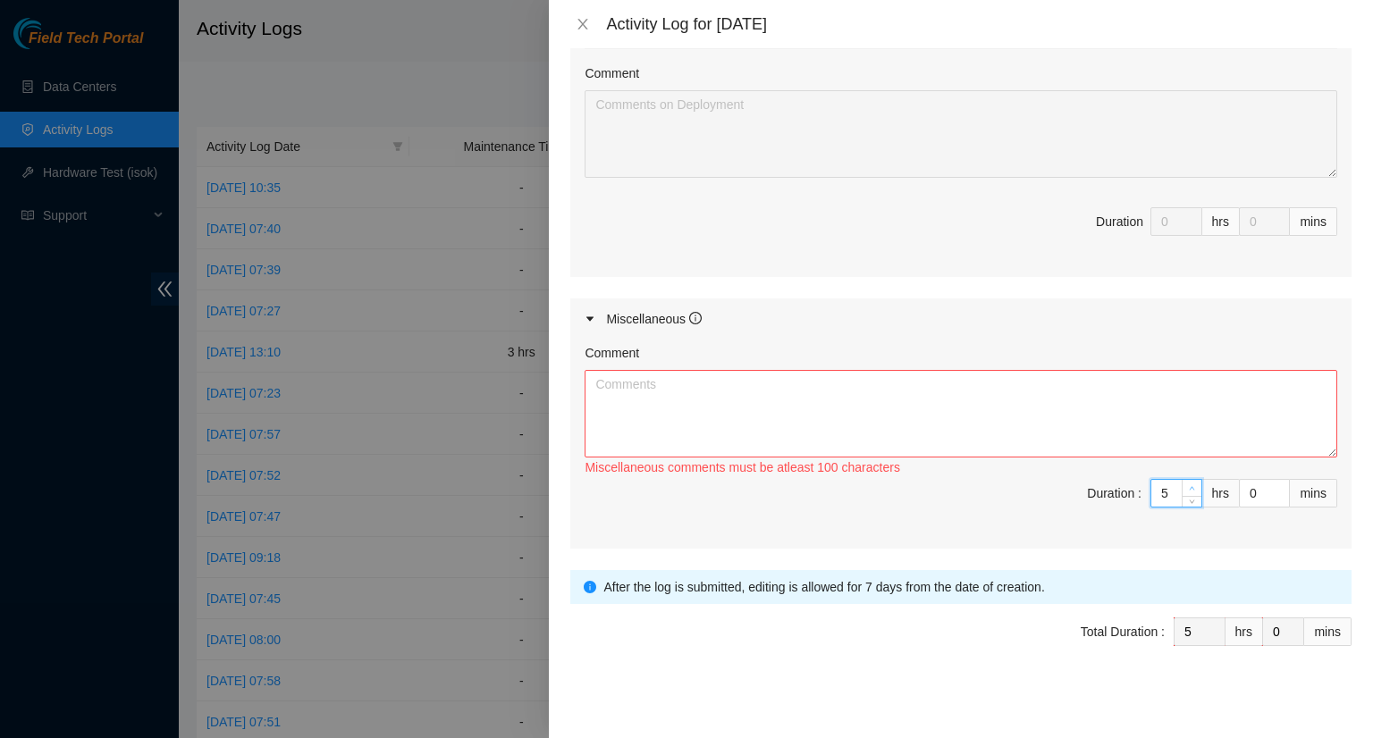
type input "6"
click at [1189, 485] on icon "up" at bounding box center [1192, 488] width 6 height 6
type input "7"
click at [1189, 485] on icon "up" at bounding box center [1192, 488] width 6 height 6
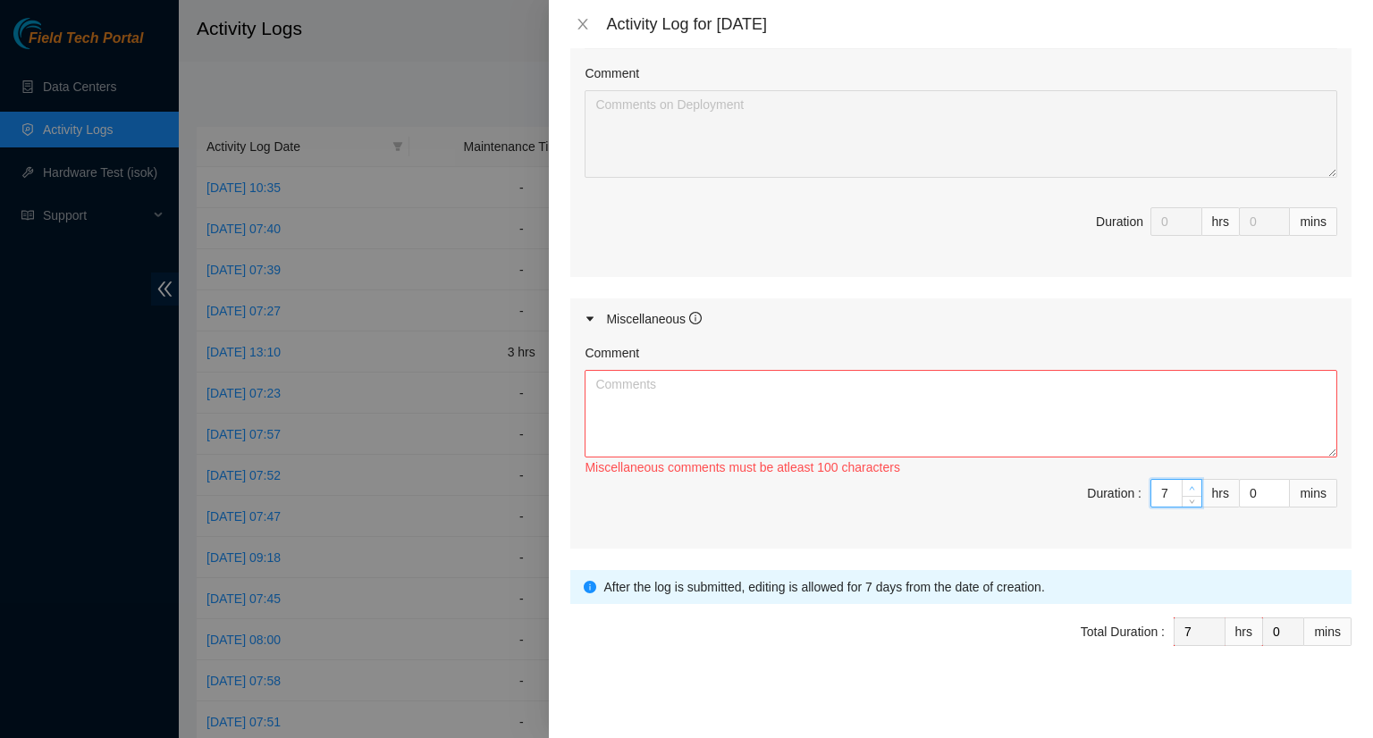
type input "8"
click at [1189, 485] on icon "up" at bounding box center [1192, 488] width 6 height 6
type input "9"
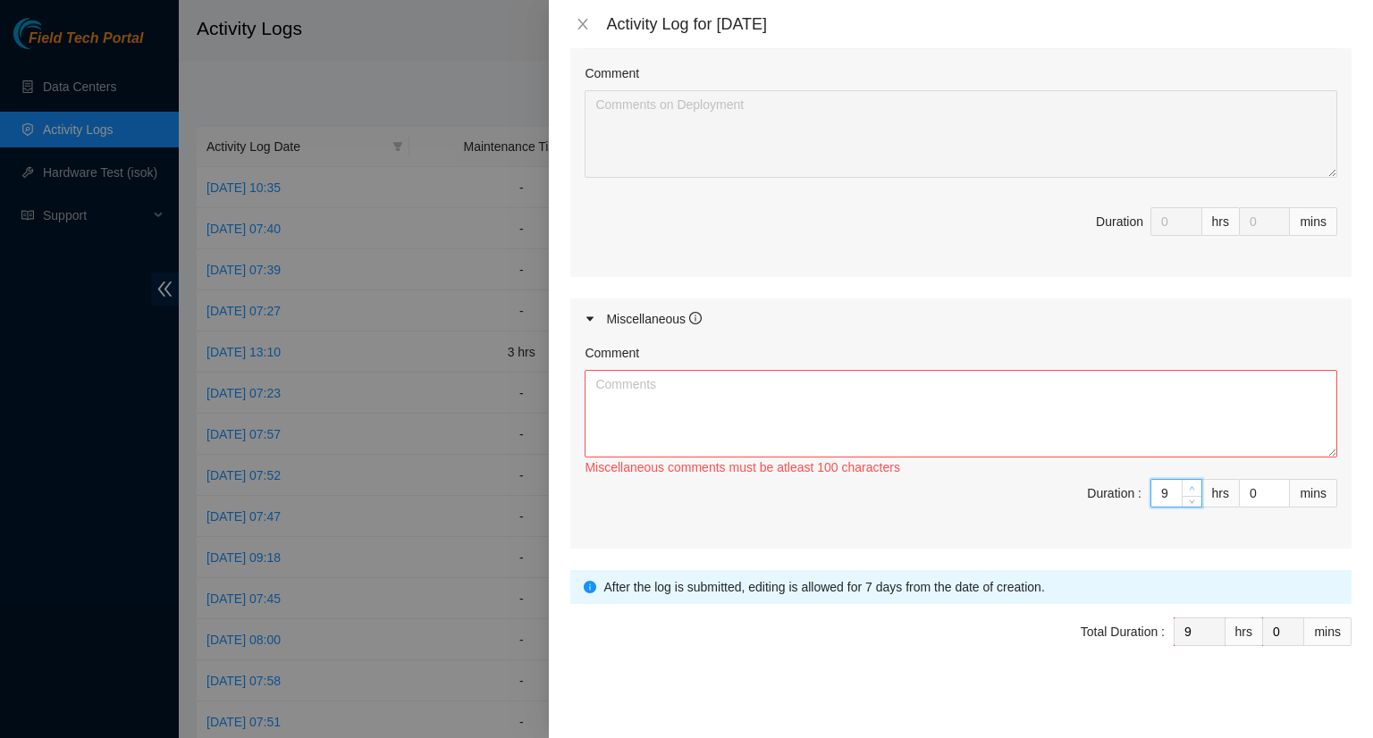
click at [1189, 485] on icon "up" at bounding box center [1192, 488] width 6 height 6
click at [799, 421] on textarea "Comment" at bounding box center [961, 414] width 753 height 88
paste textarea "- Worked on updating the DP tracker. - Worked on updating the maintenance ticke…"
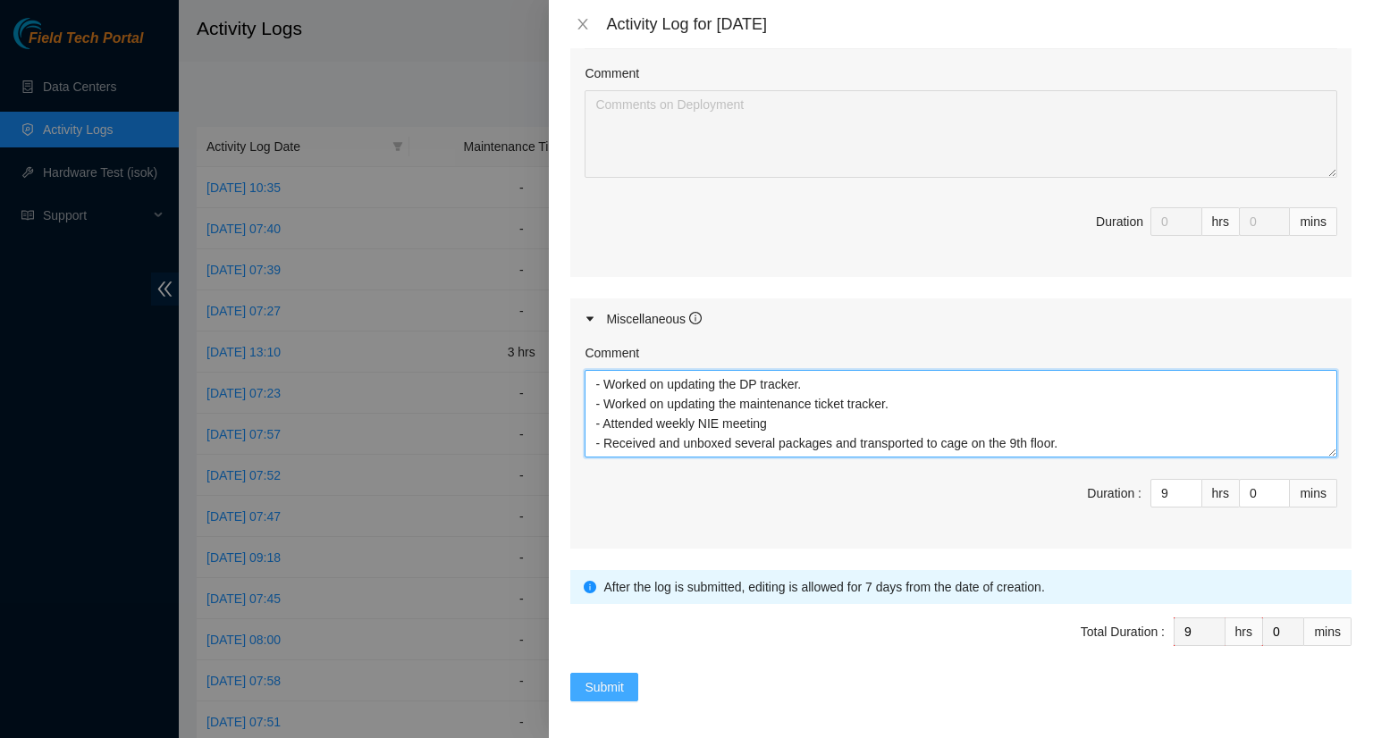
type textarea "- Worked on updating the DP tracker. - Worked on updating the maintenance ticke…"
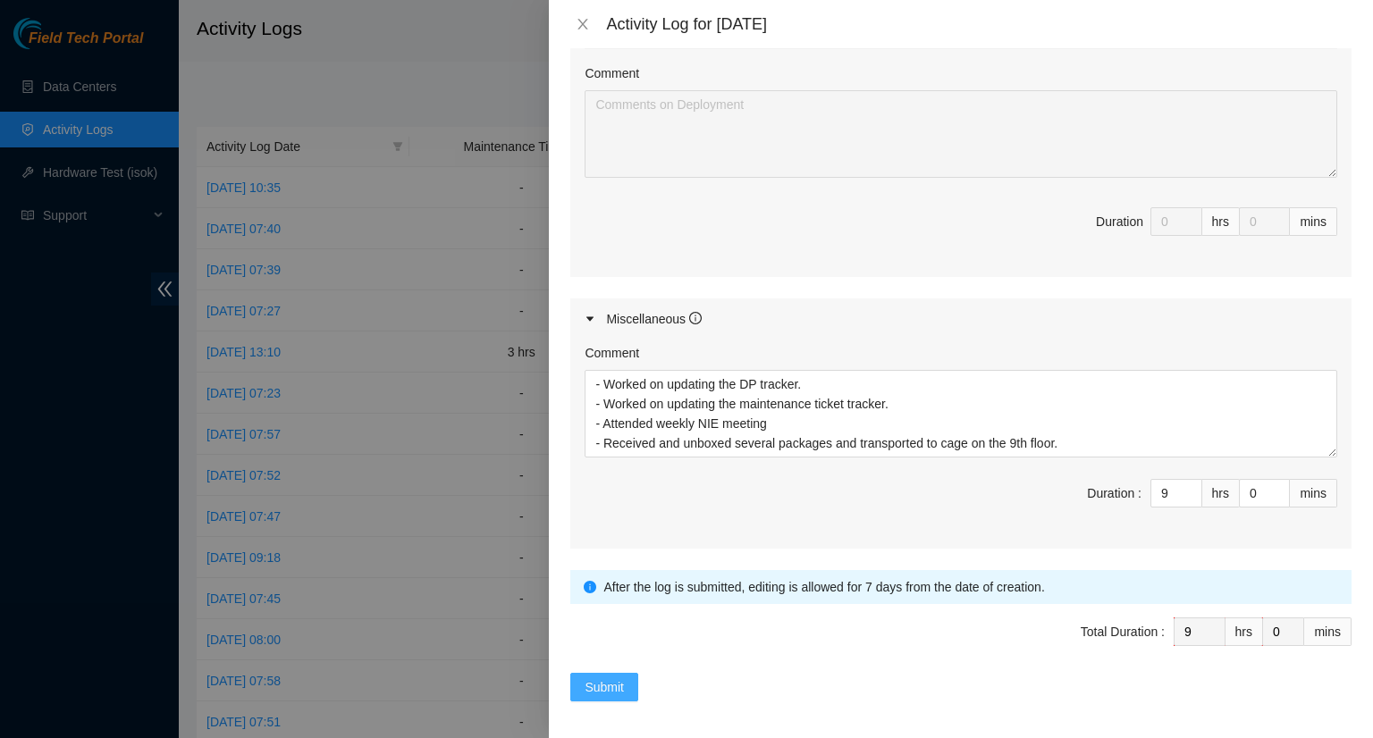
click at [612, 682] on span "Submit" at bounding box center [604, 688] width 39 height 20
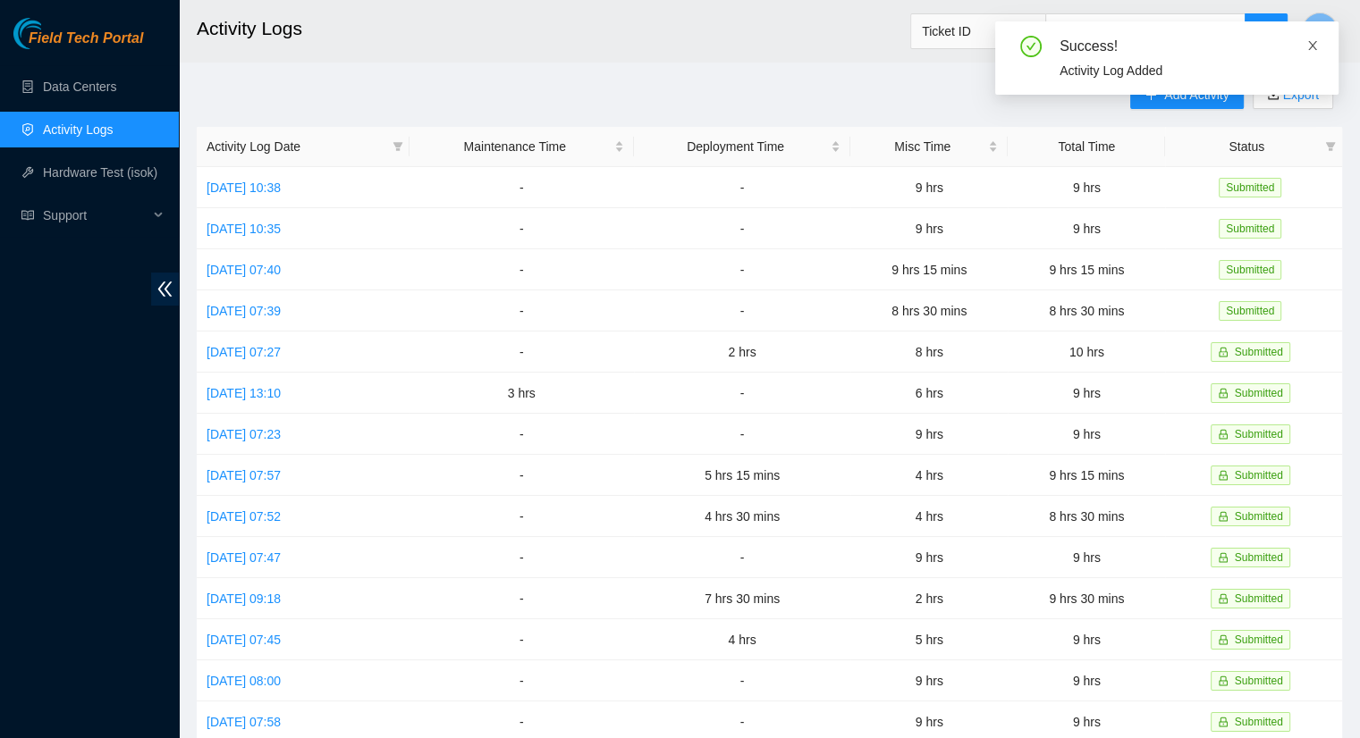
click at [1311, 46] on icon "close" at bounding box center [1312, 45] width 9 height 9
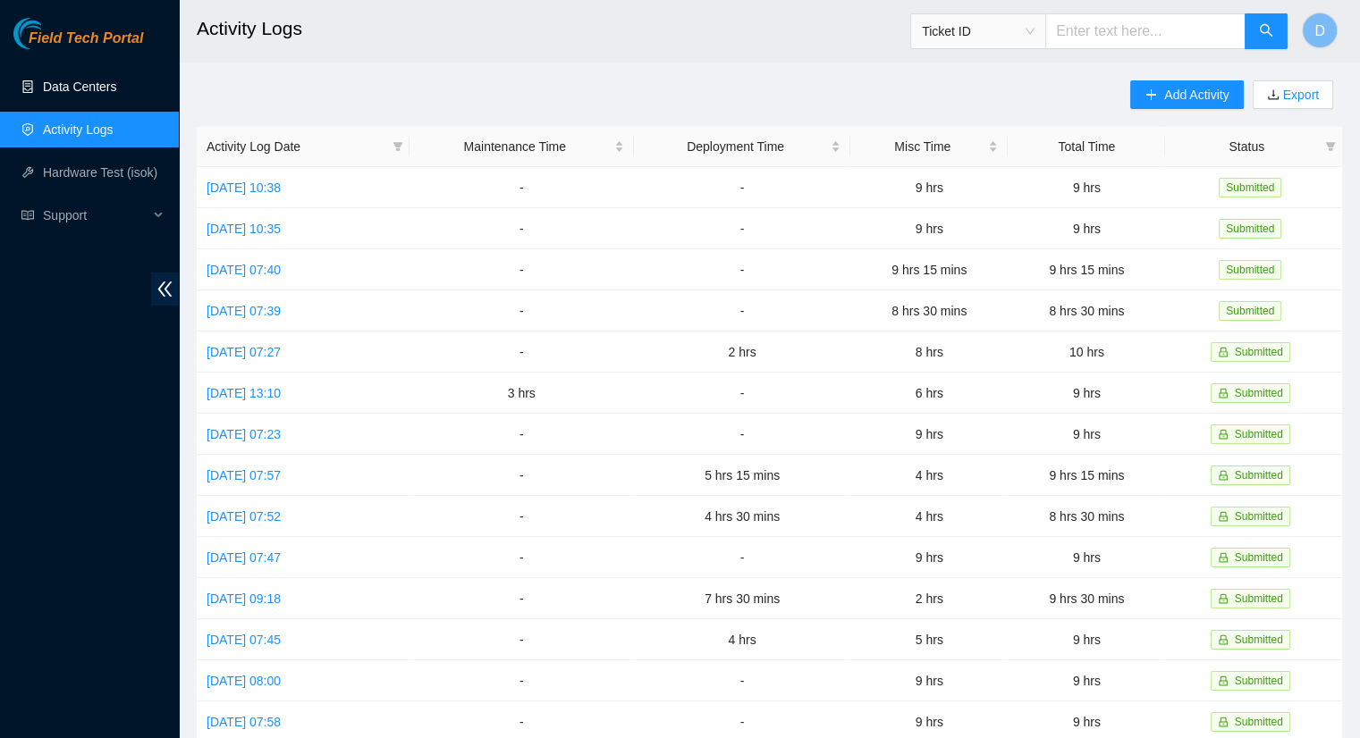
click at [108, 80] on link "Data Centers" at bounding box center [79, 87] width 73 height 14
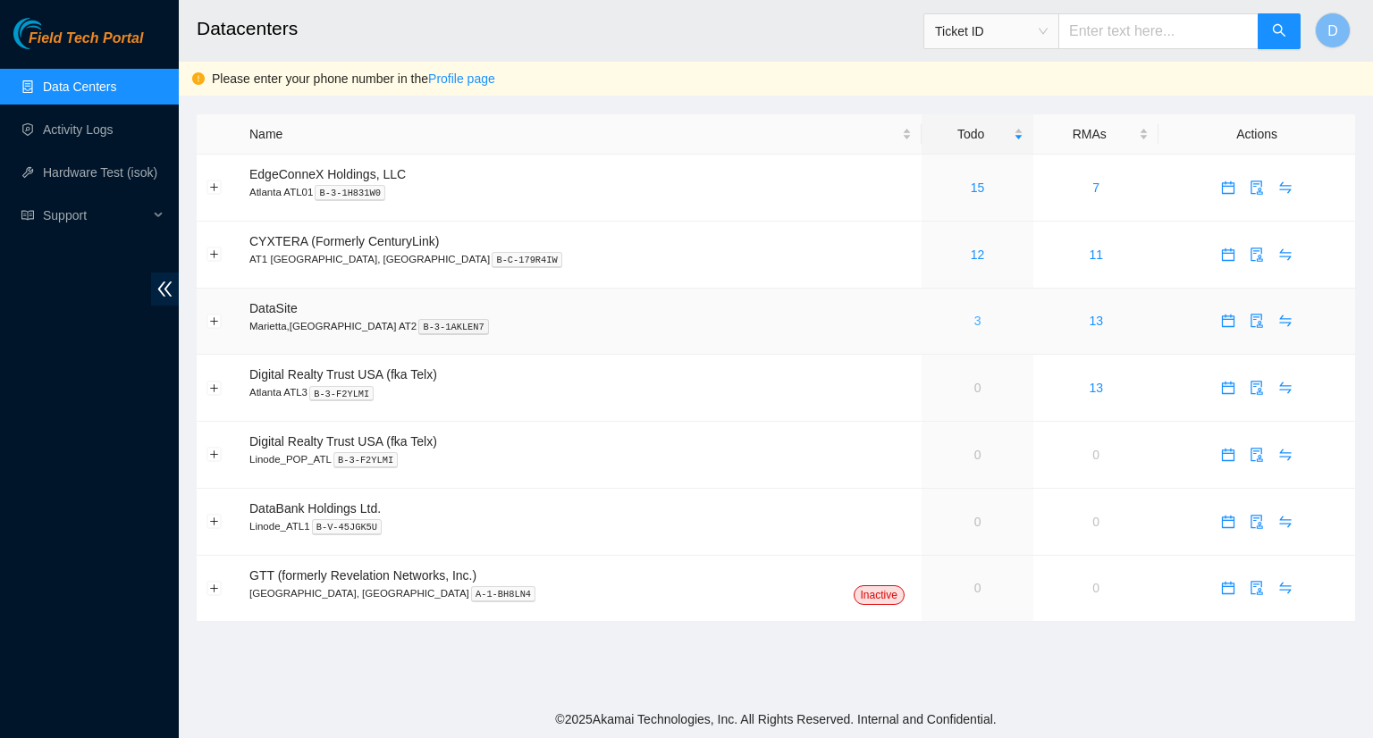
click at [974, 326] on link "3" at bounding box center [977, 321] width 7 height 14
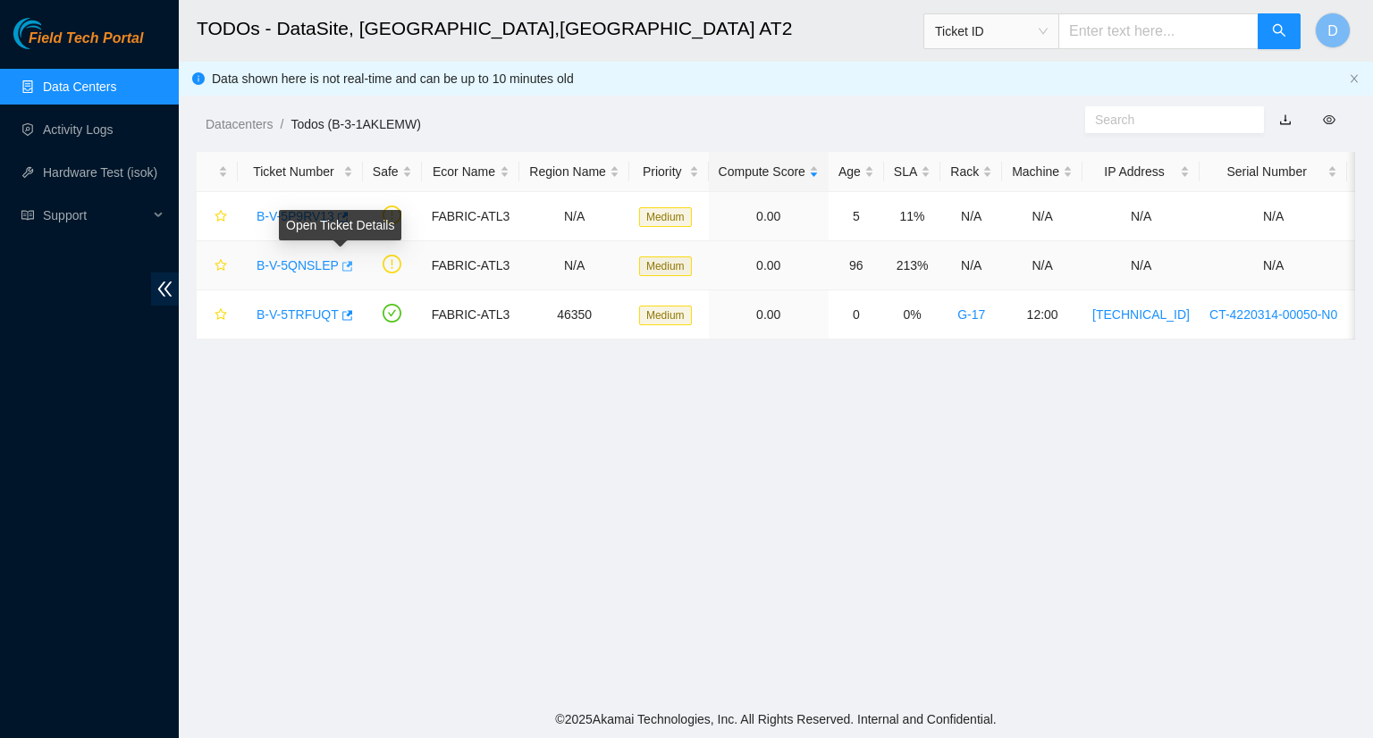
click at [344, 269] on icon "button" at bounding box center [347, 266] width 11 height 10
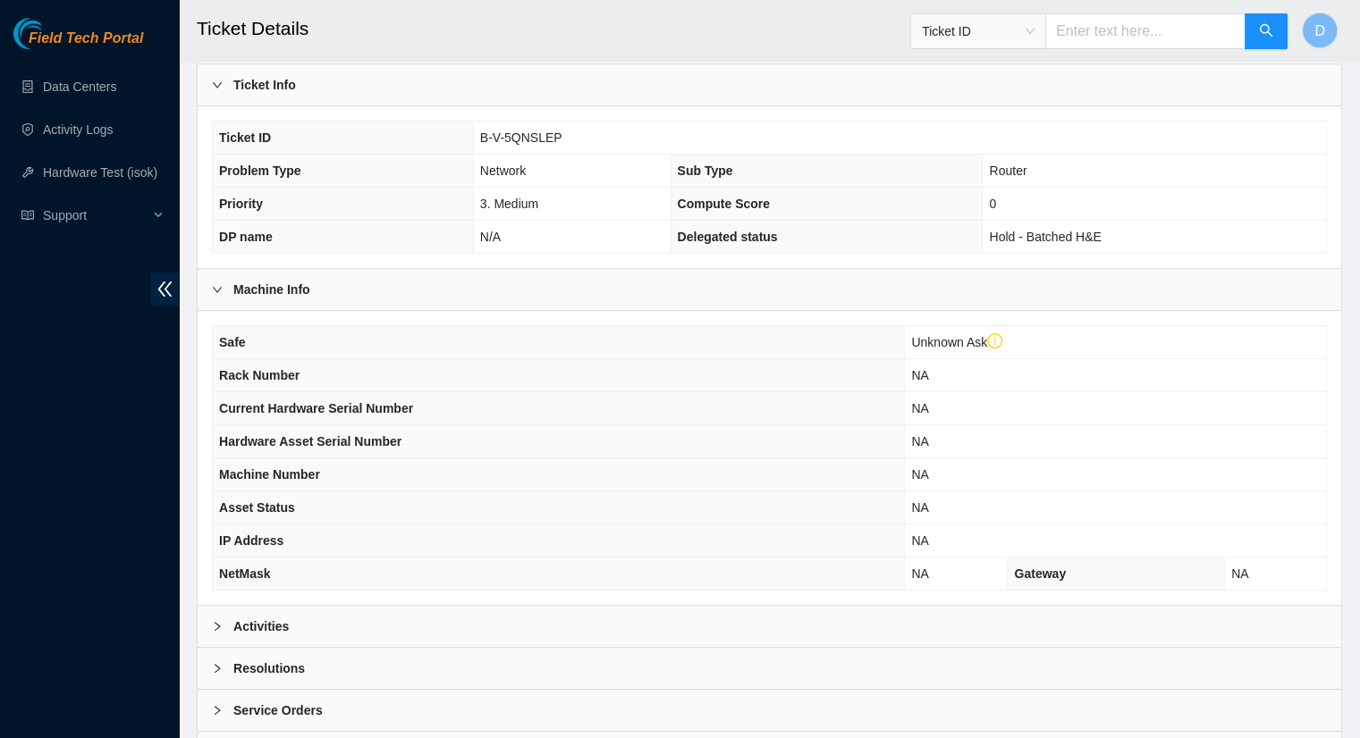
scroll to position [503, 0]
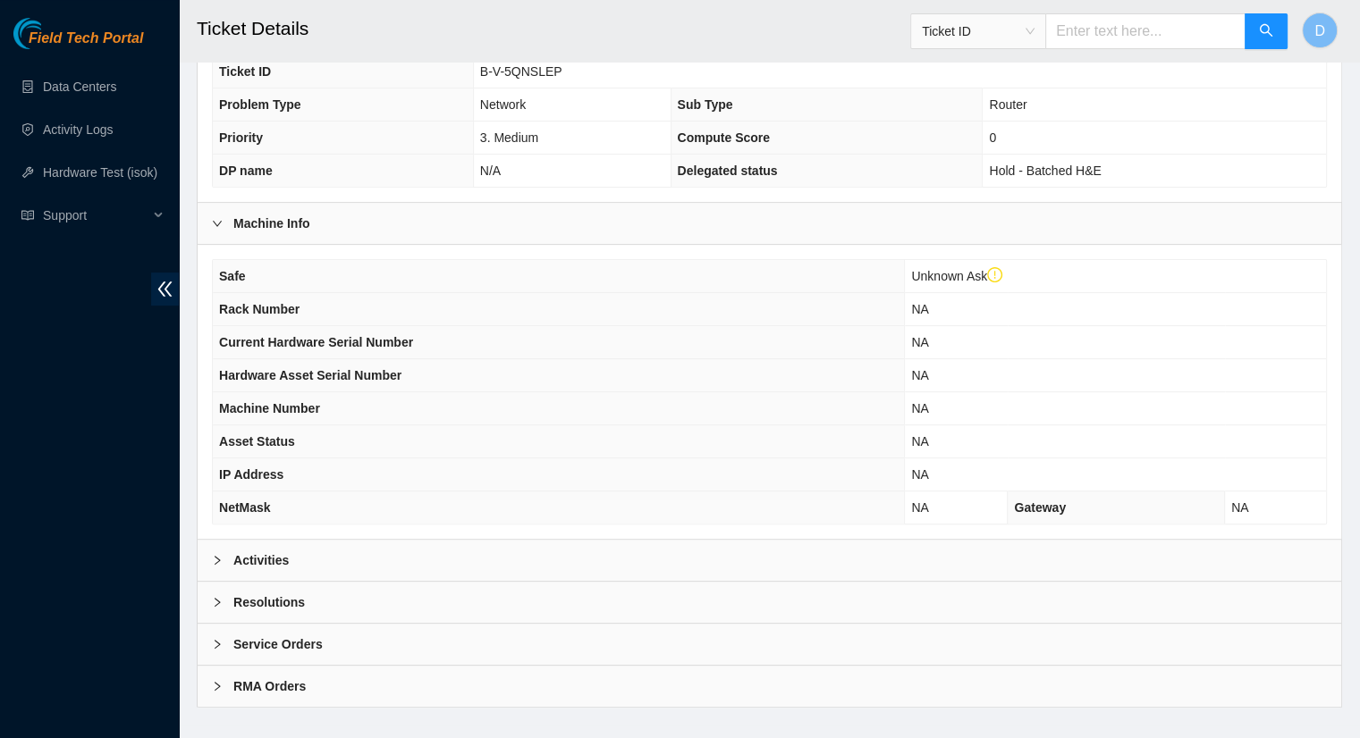
click at [324, 540] on div "Activities" at bounding box center [769, 560] width 1143 height 41
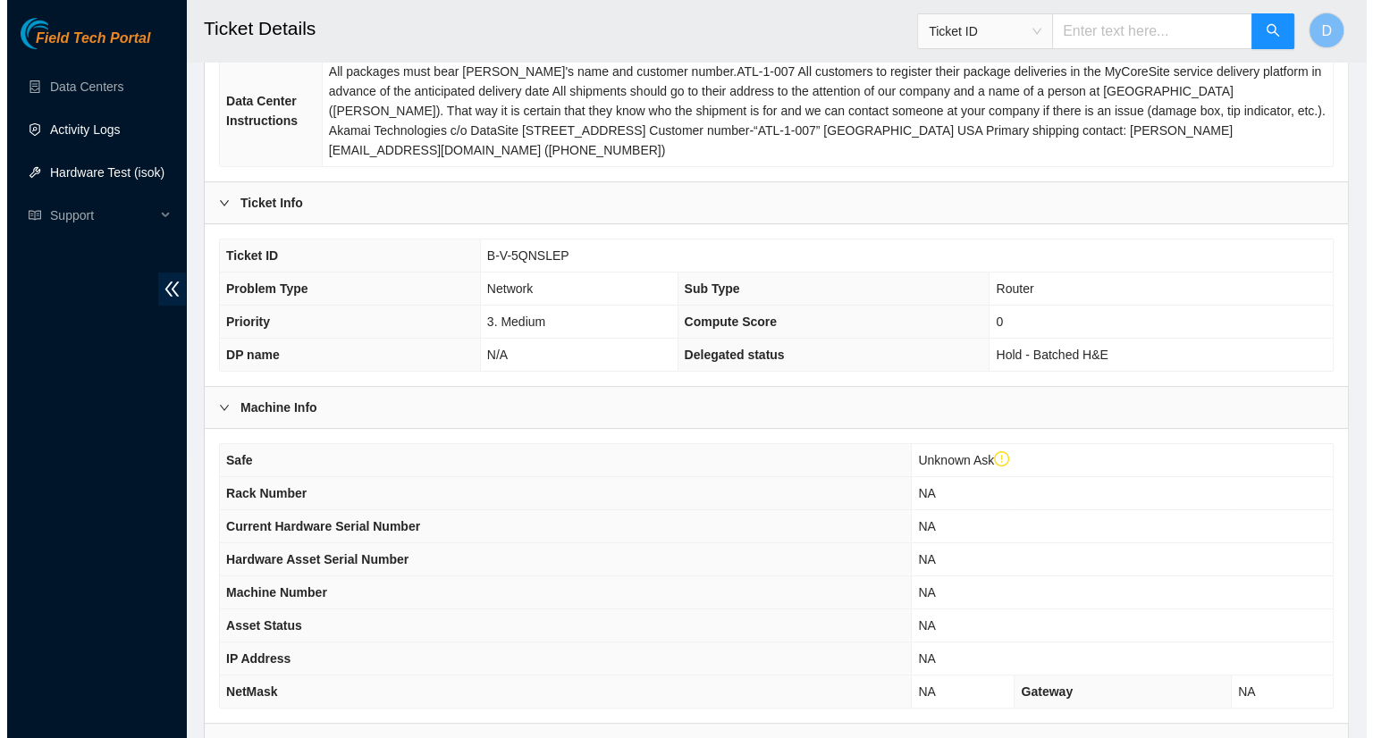
scroll to position [0, 0]
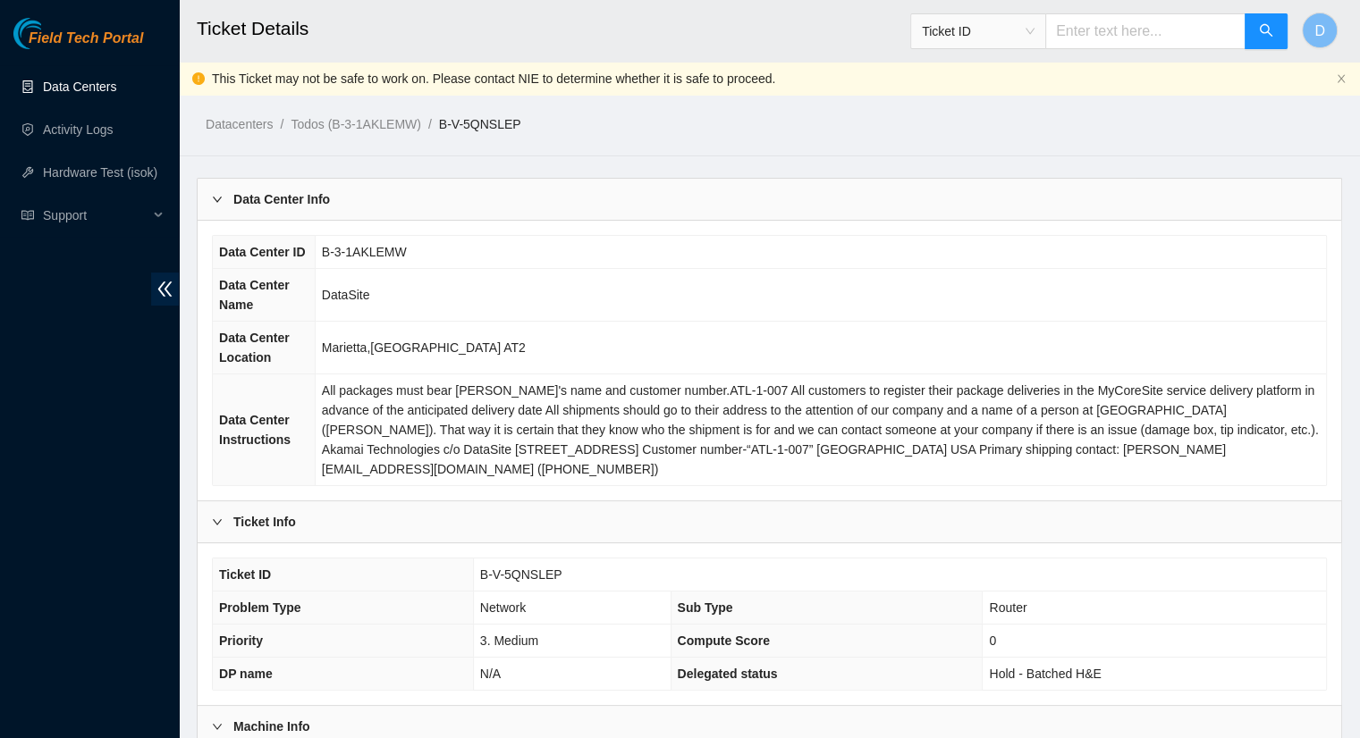
click at [97, 94] on link "Data Centers" at bounding box center [79, 87] width 73 height 14
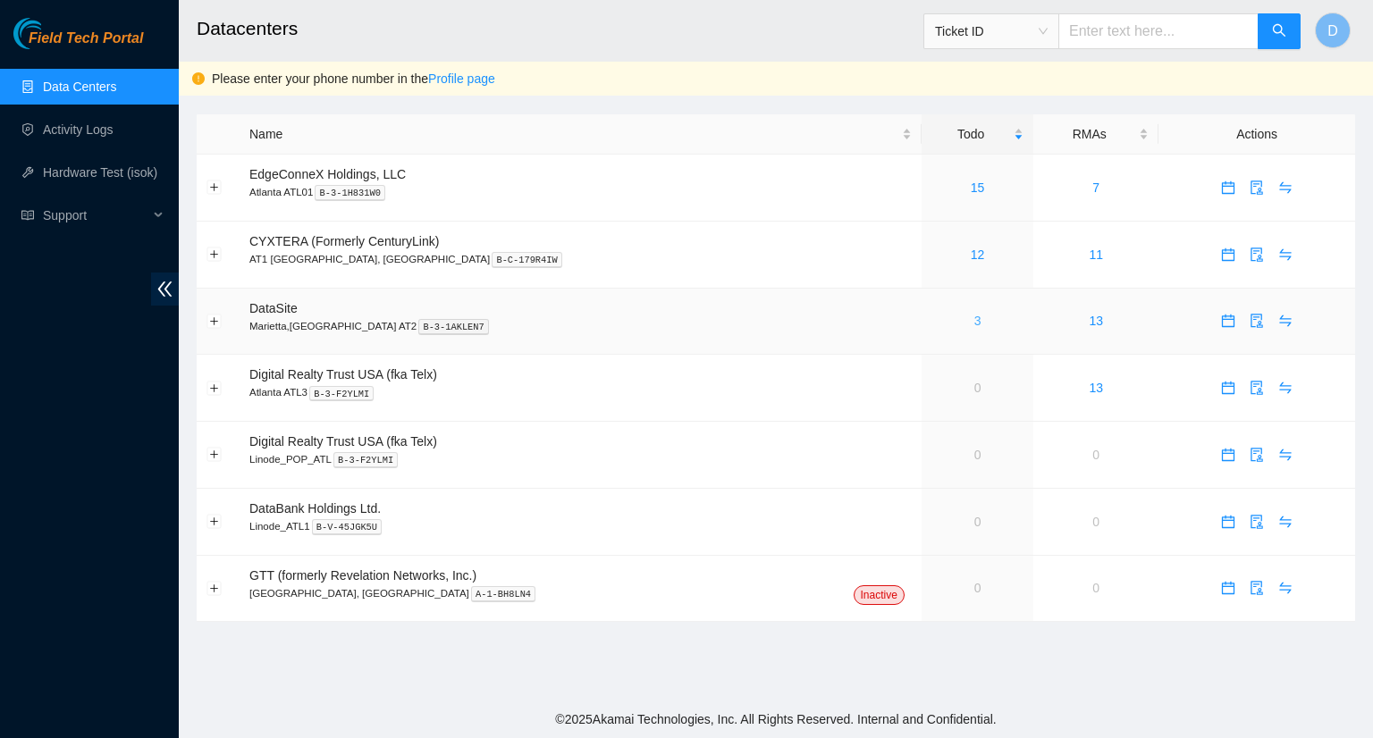
click at [974, 319] on link "3" at bounding box center [977, 321] width 7 height 14
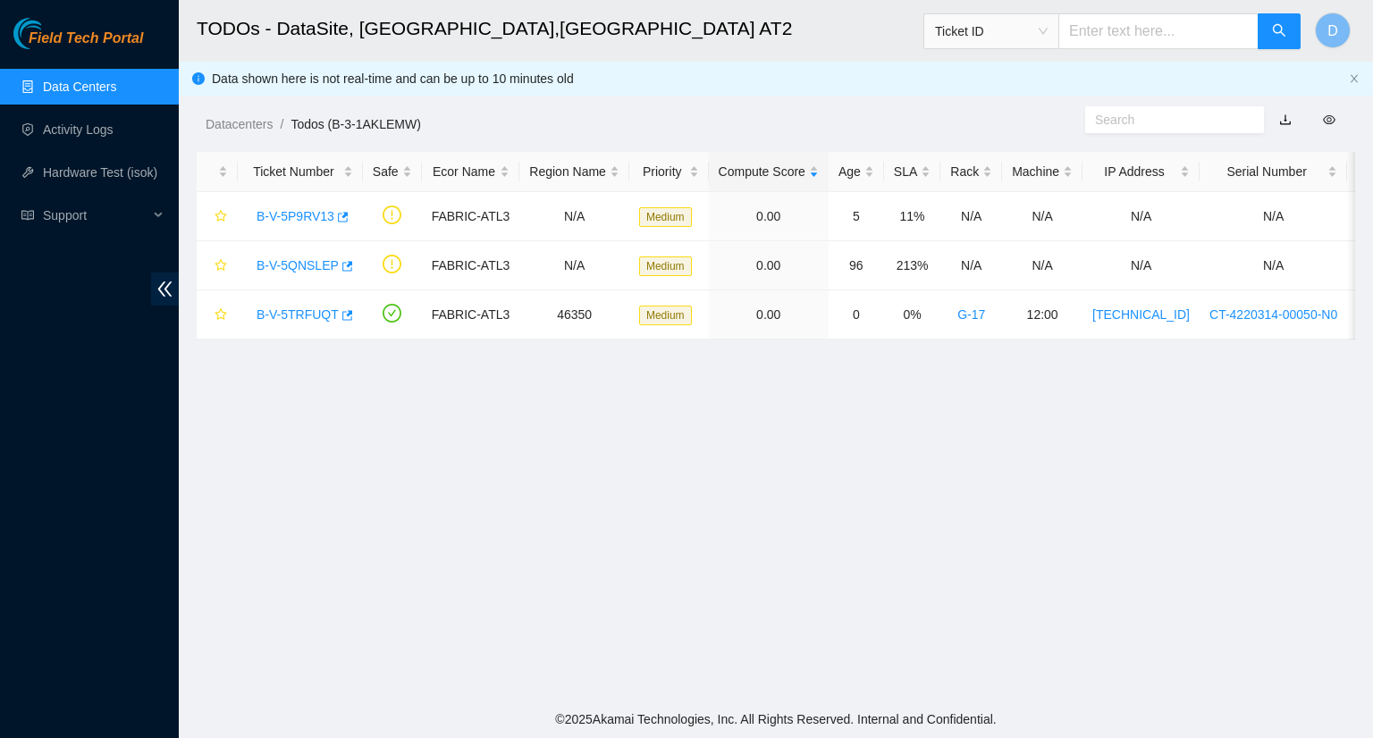
click at [76, 85] on link "Data Centers" at bounding box center [79, 87] width 73 height 14
